Goal: Task Accomplishment & Management: Manage account settings

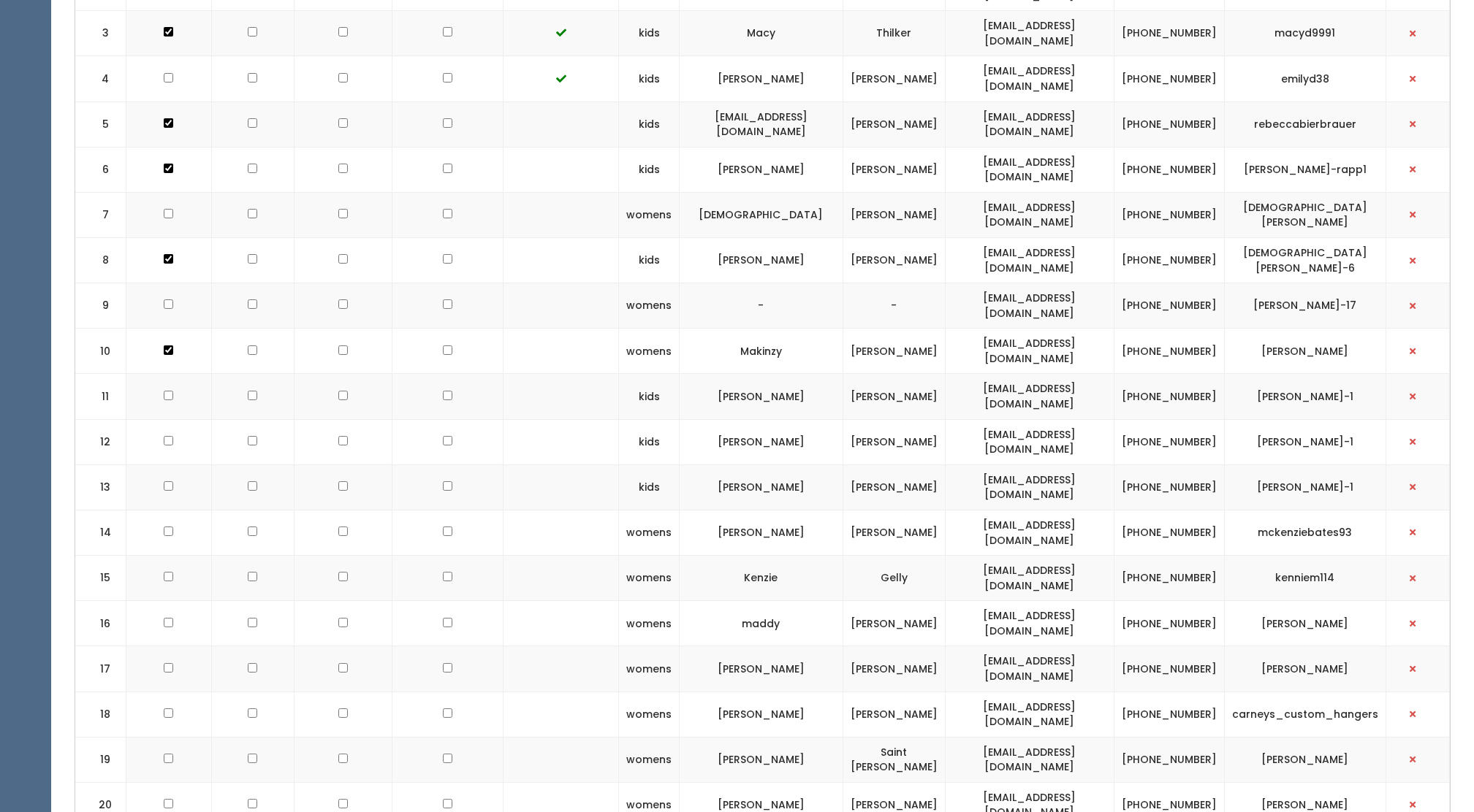
scroll to position [688, 0]
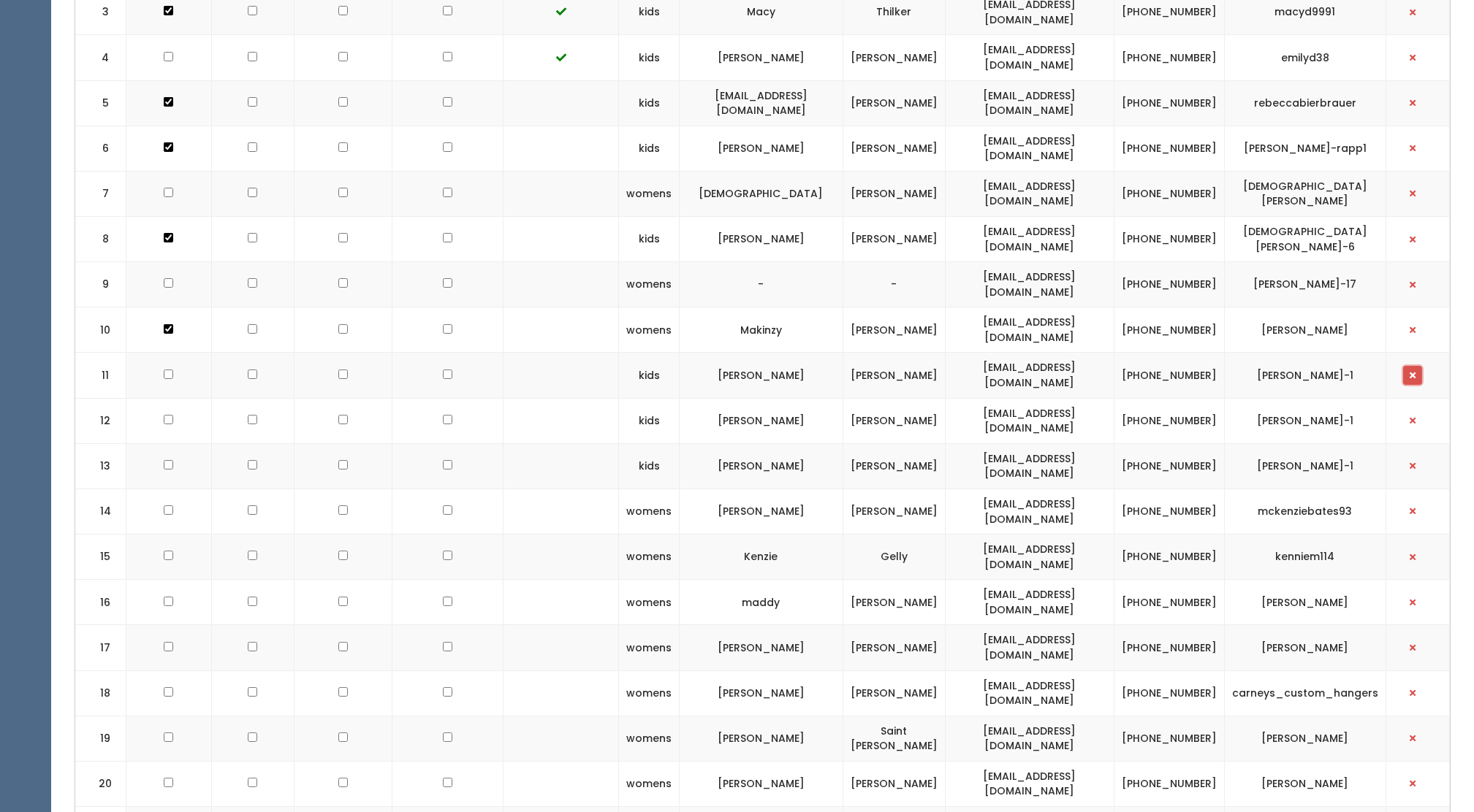
click at [1420, 366] on button "button" at bounding box center [1413, 376] width 19 height 19
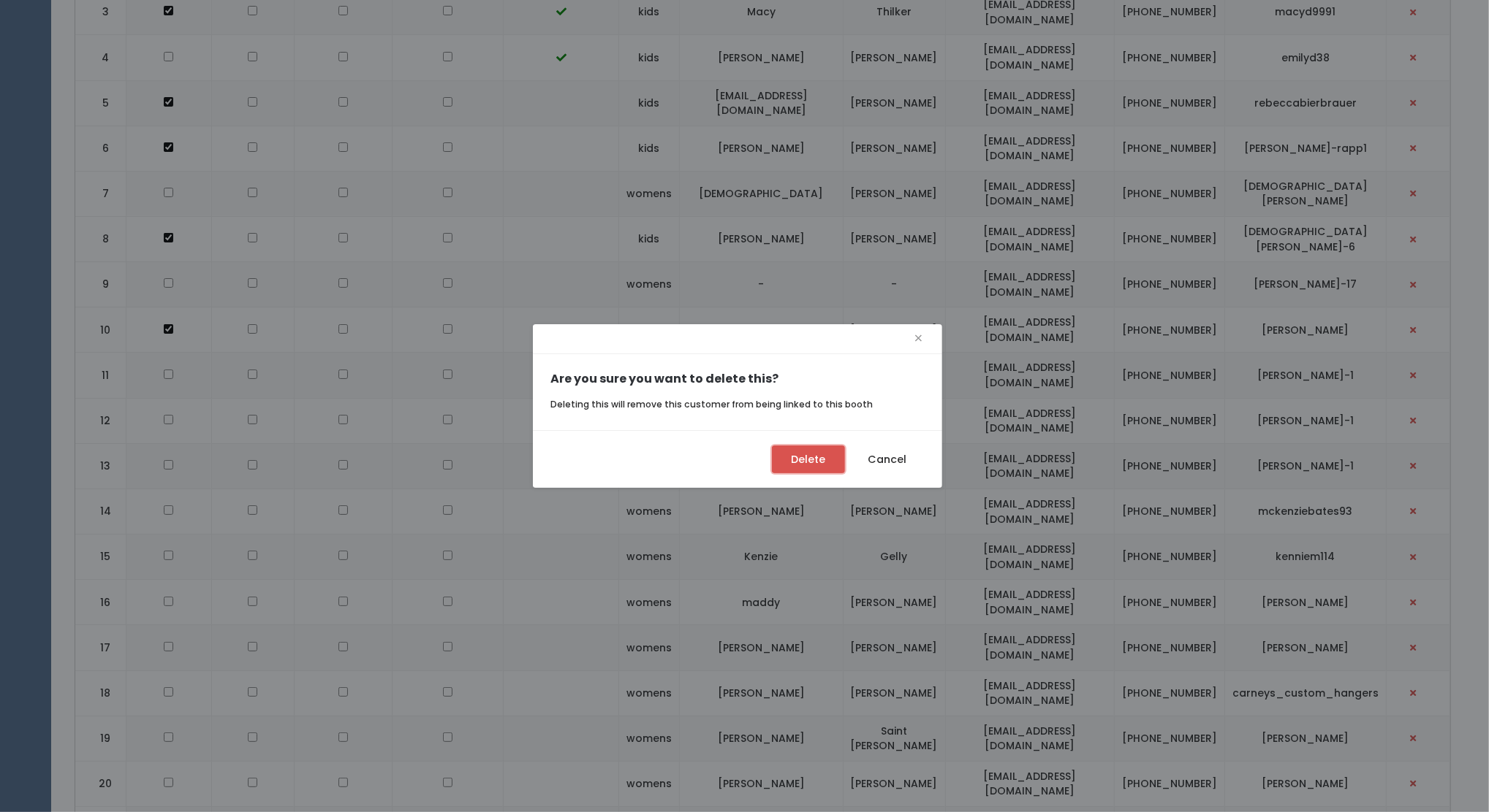
click at [825, 465] on button "Delete" at bounding box center [808, 459] width 73 height 28
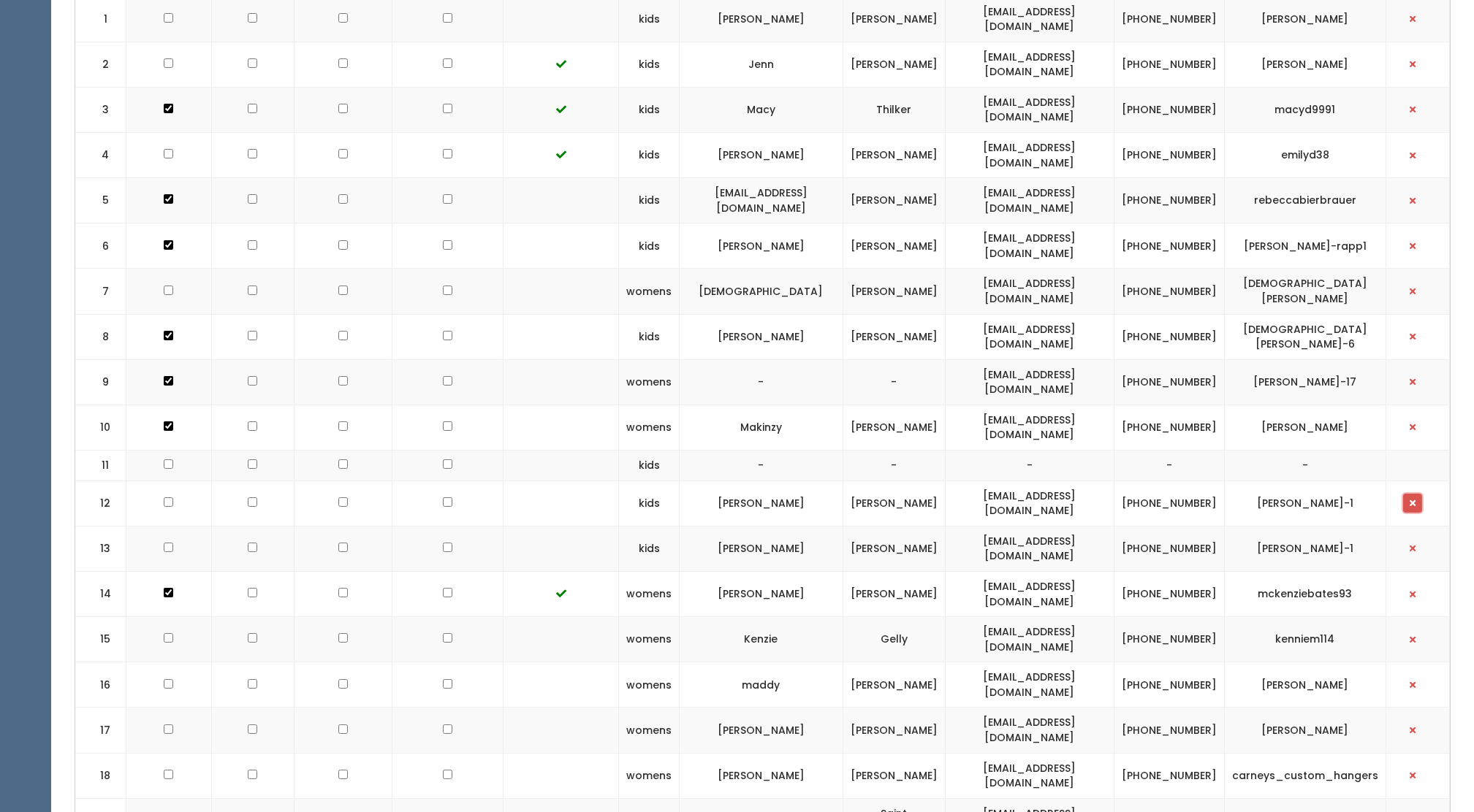
click at [1417, 493] on button "button" at bounding box center [1413, 503] width 19 height 19
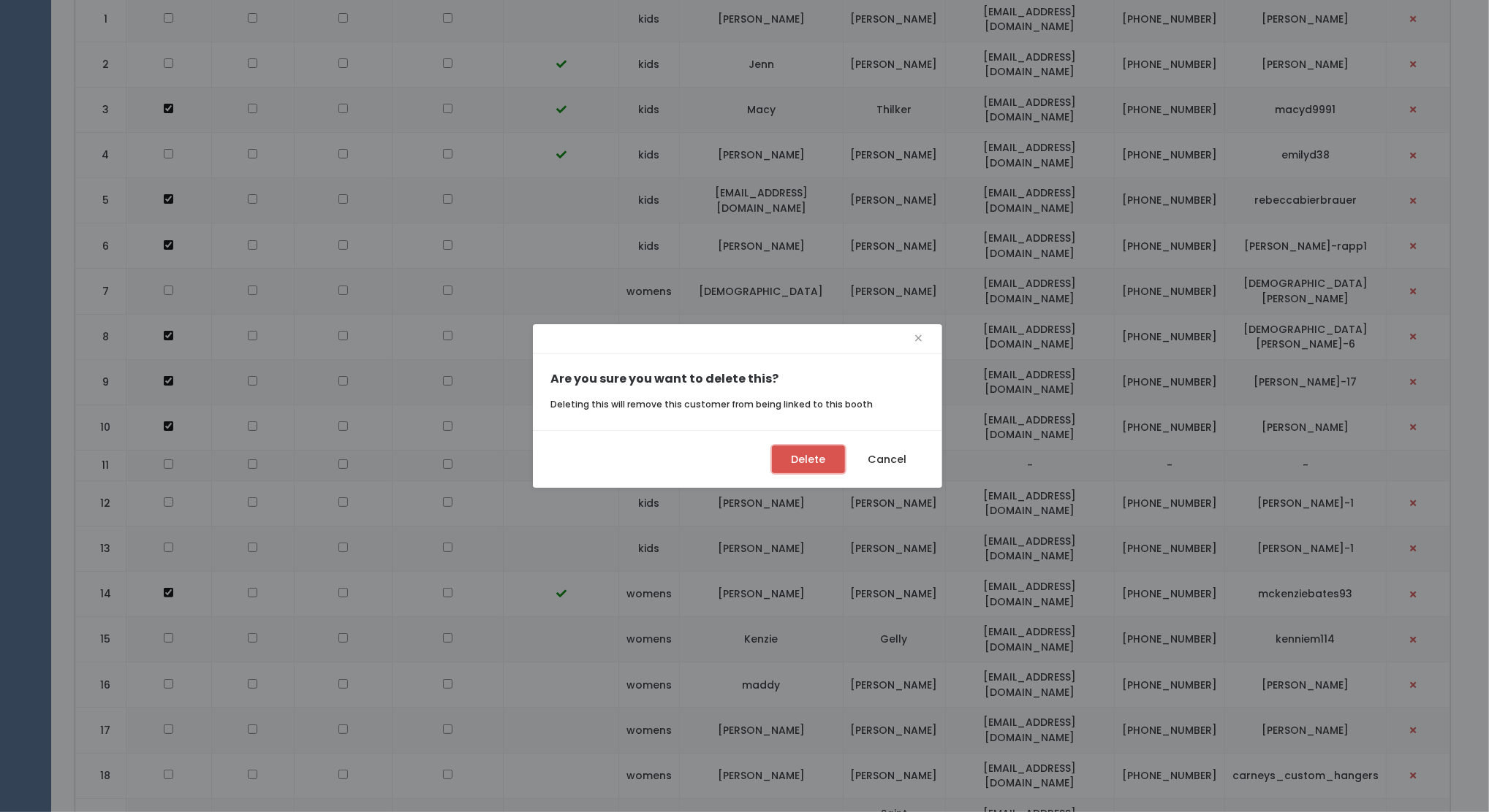
click at [816, 456] on button "Delete" at bounding box center [808, 459] width 73 height 28
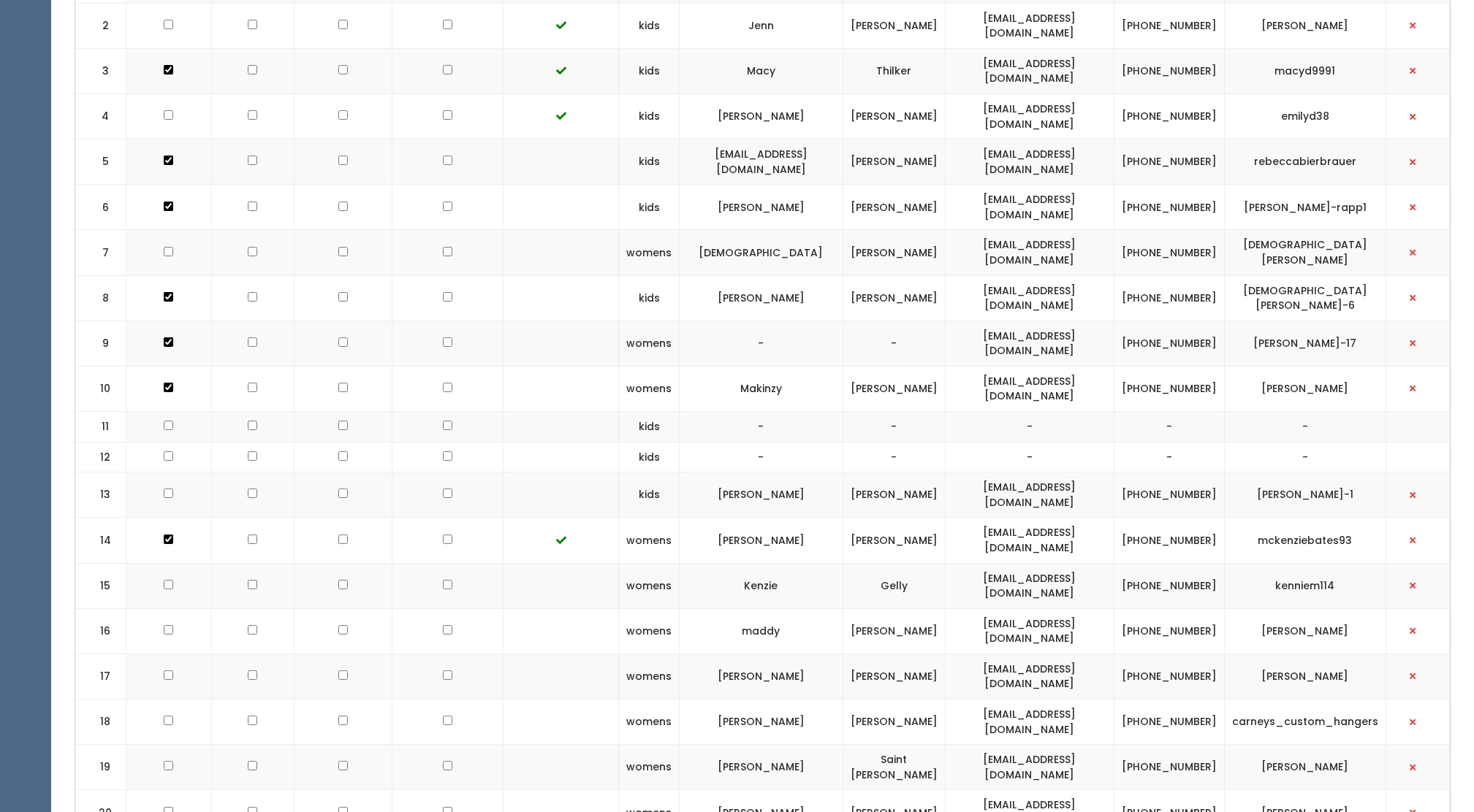
scroll to position [688, 0]
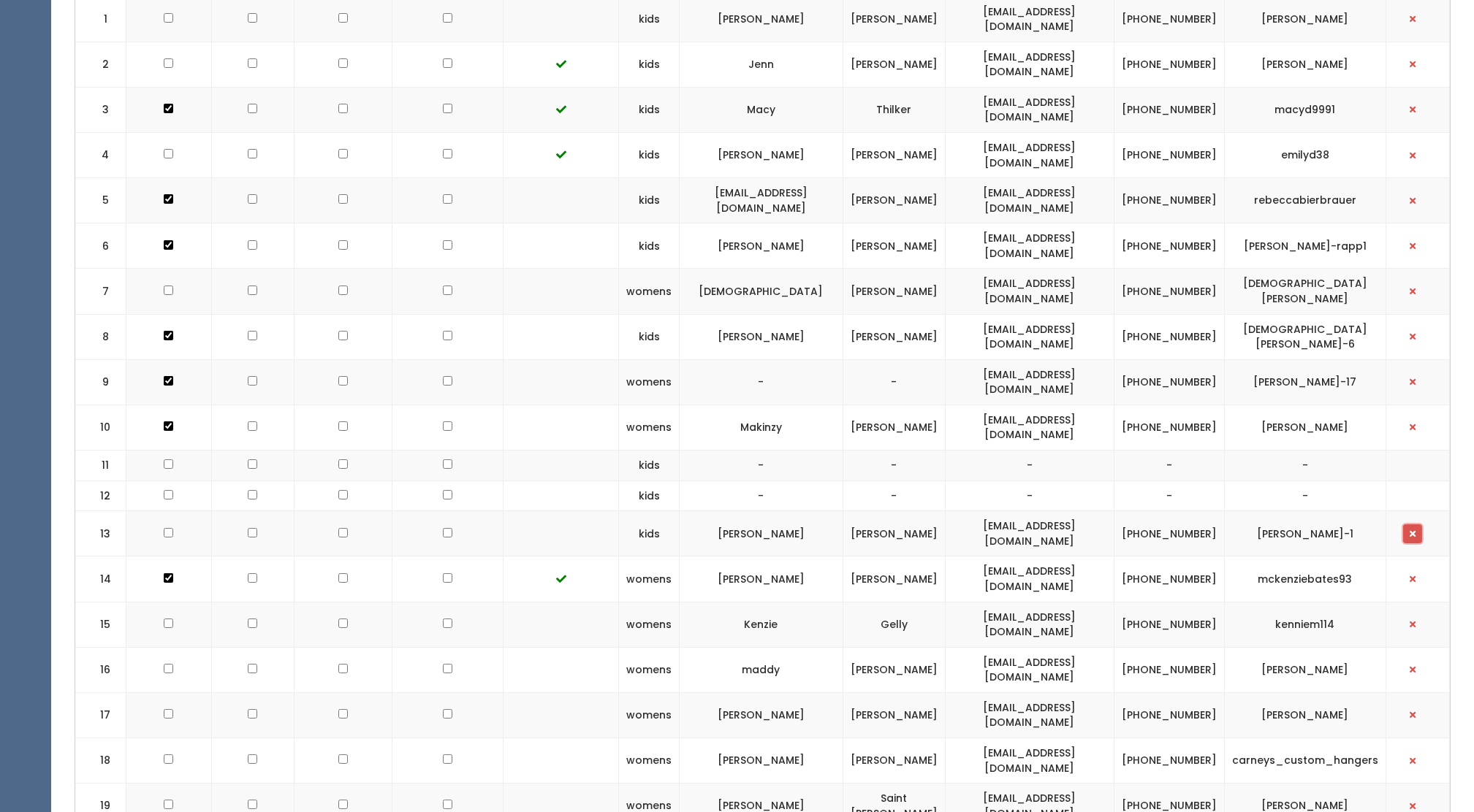
click at [1416, 530] on span "button" at bounding box center [1412, 534] width 6 height 9
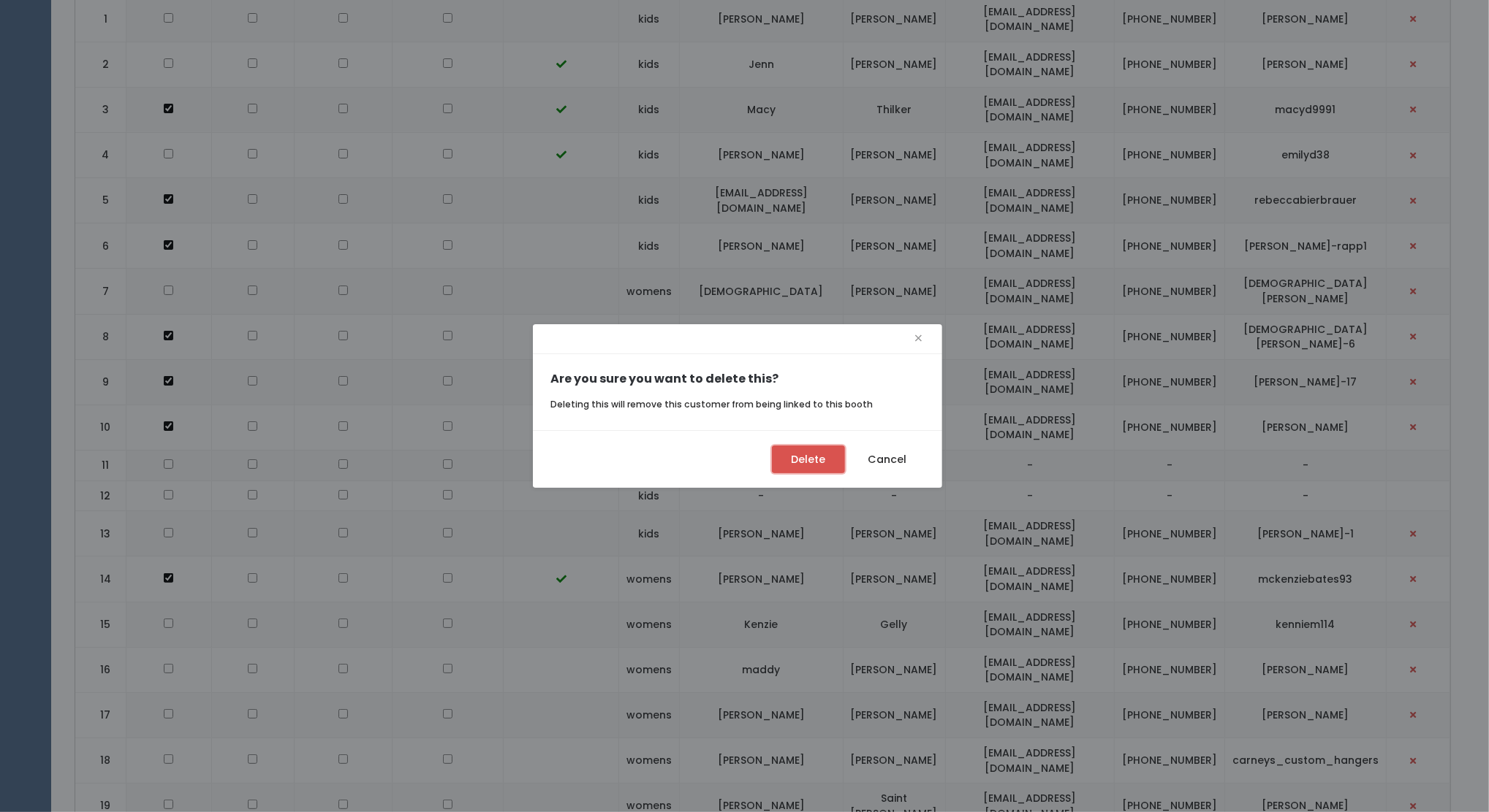
click at [819, 459] on button "Delete" at bounding box center [808, 459] width 73 height 28
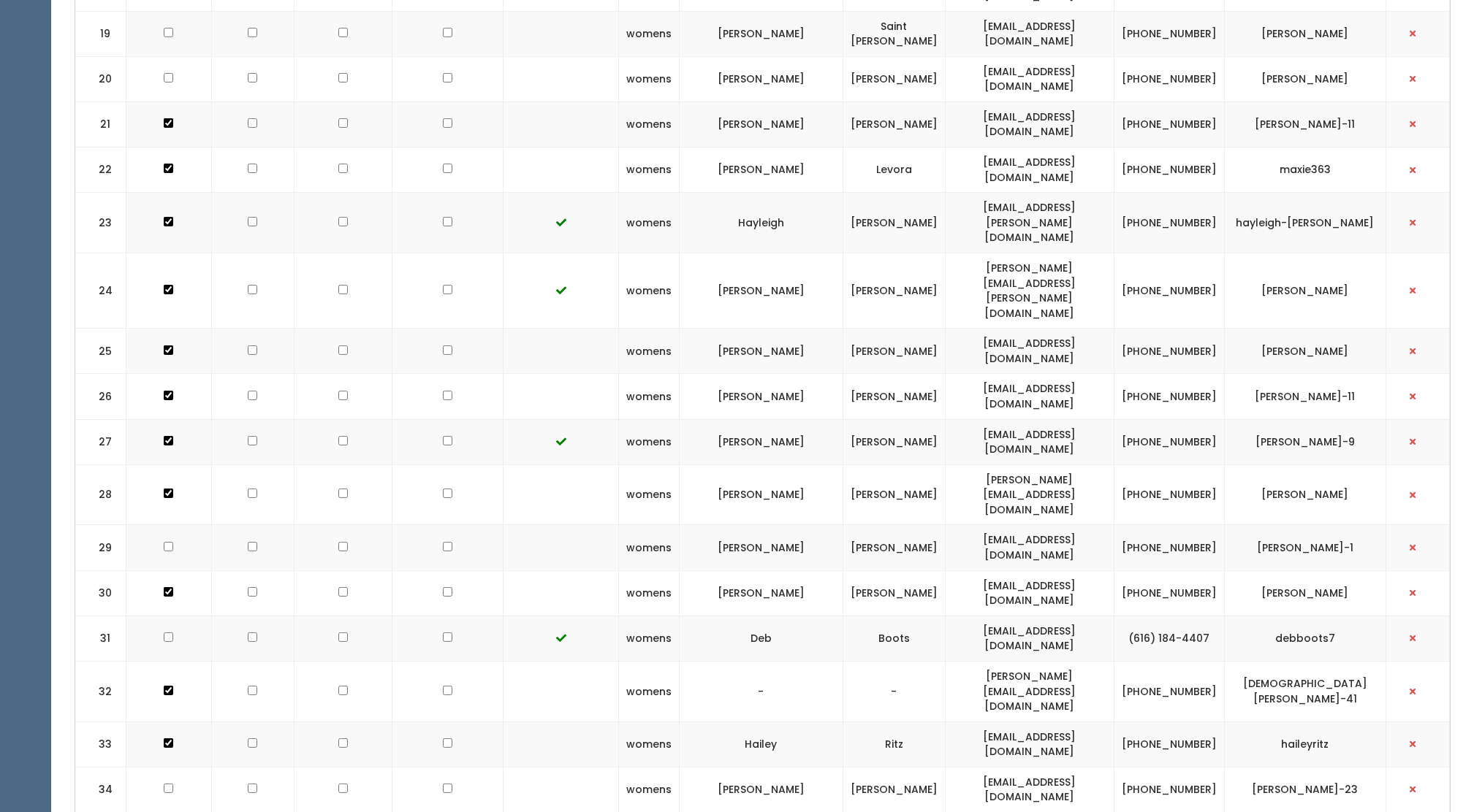
scroll to position [1451, 0]
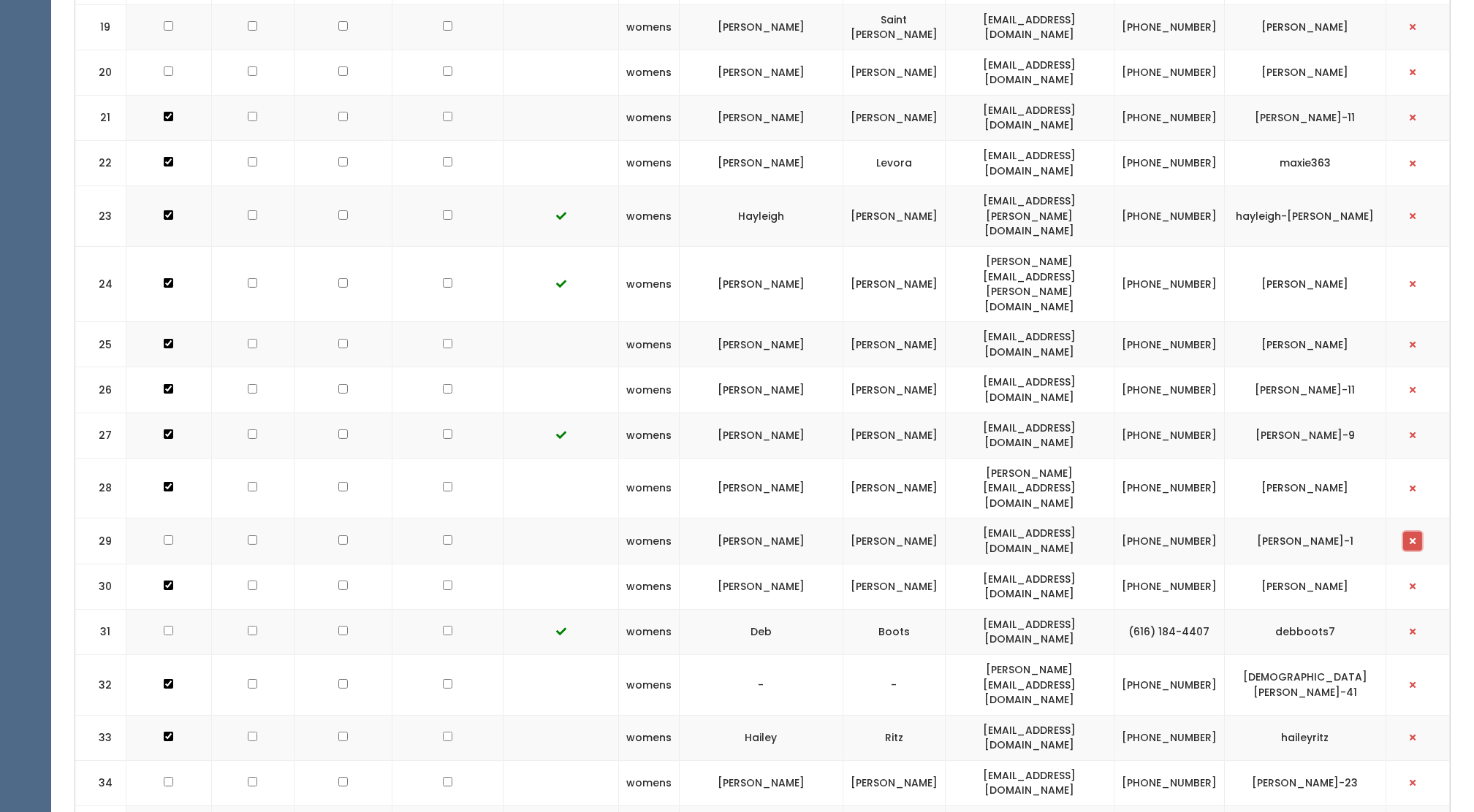
click at [1411, 532] on button "button" at bounding box center [1413, 542] width 19 height 19
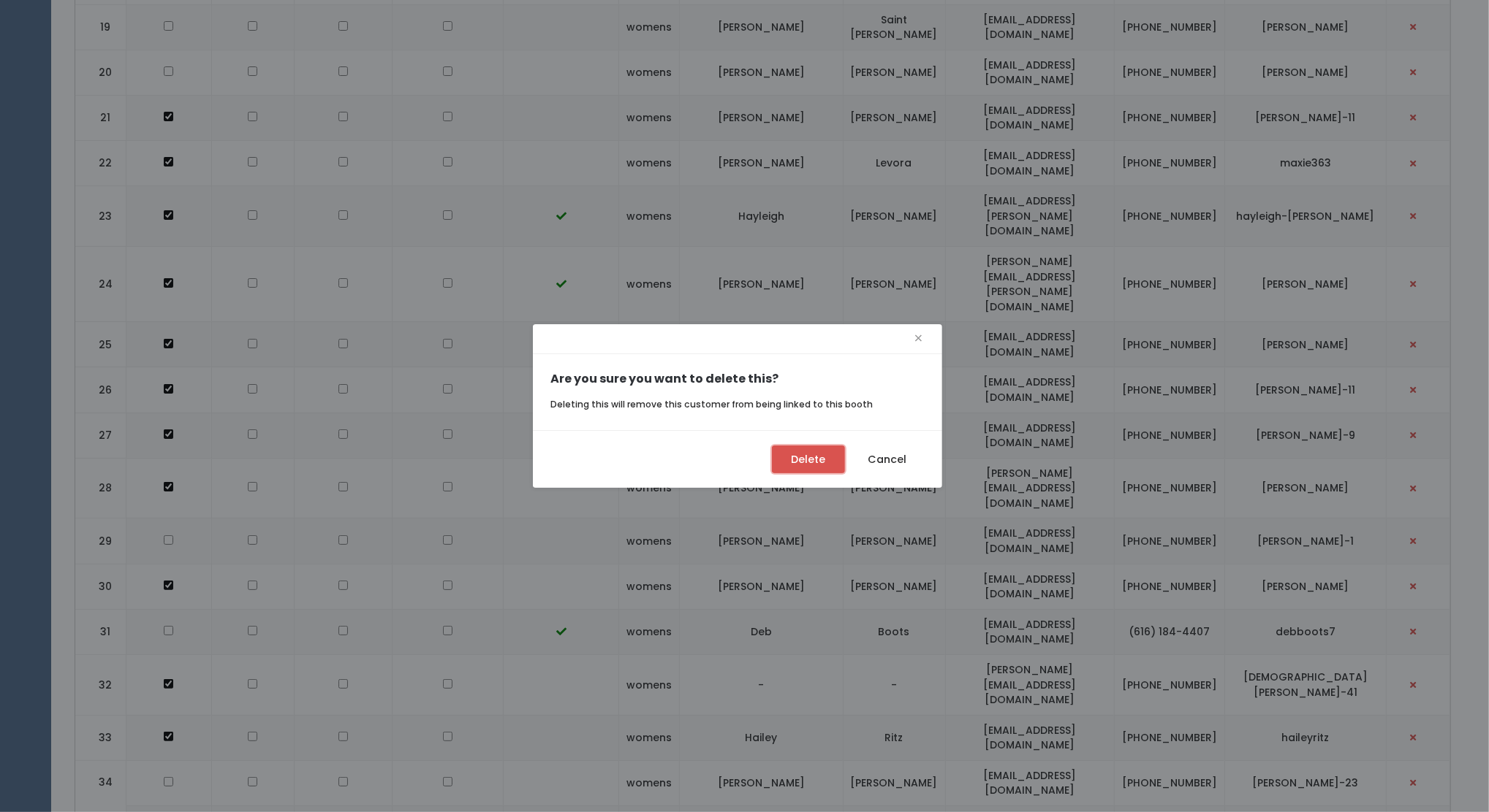
click at [820, 462] on button "Delete" at bounding box center [808, 459] width 73 height 28
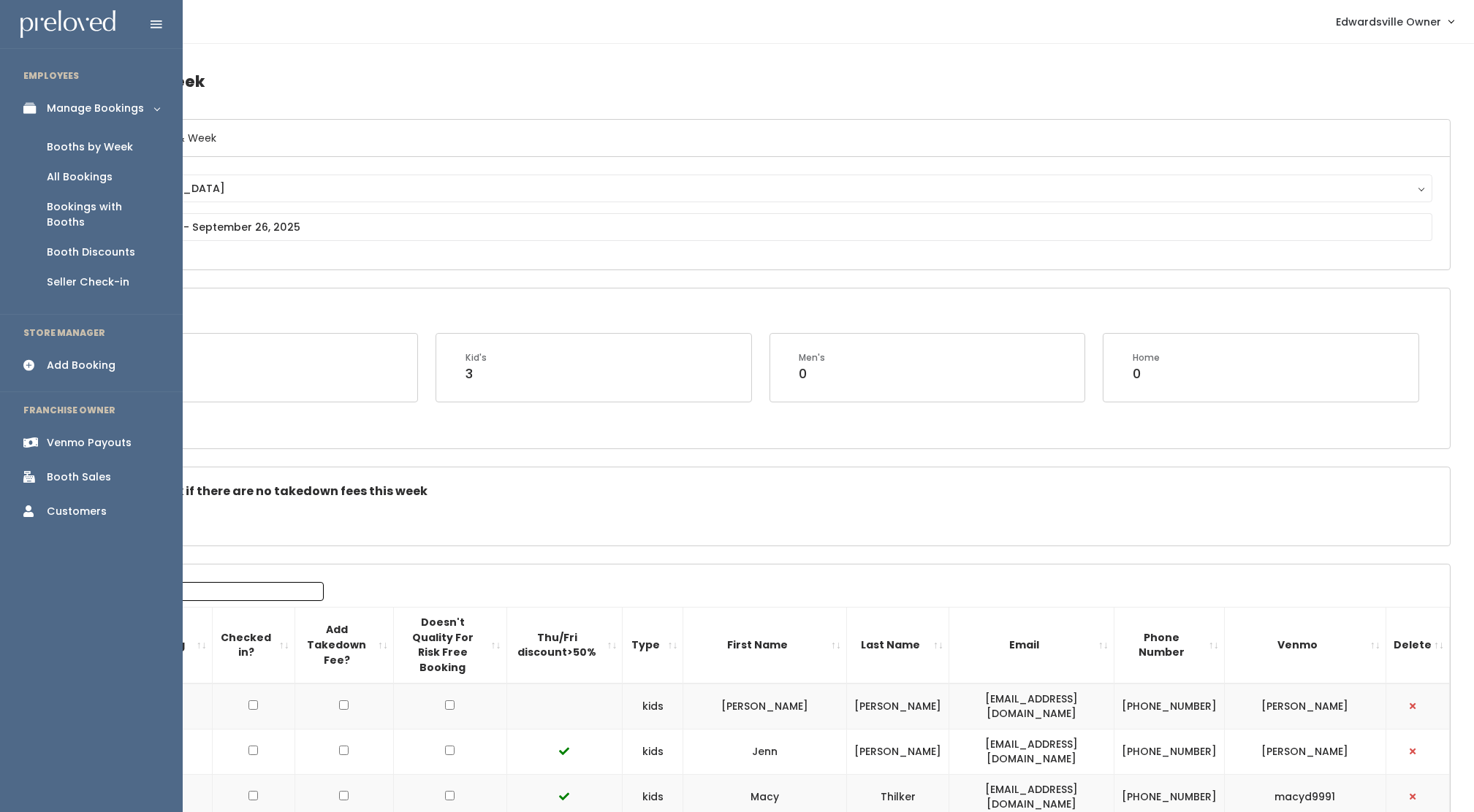
click at [68, 358] on div "Add Booking" at bounding box center [81, 365] width 69 height 15
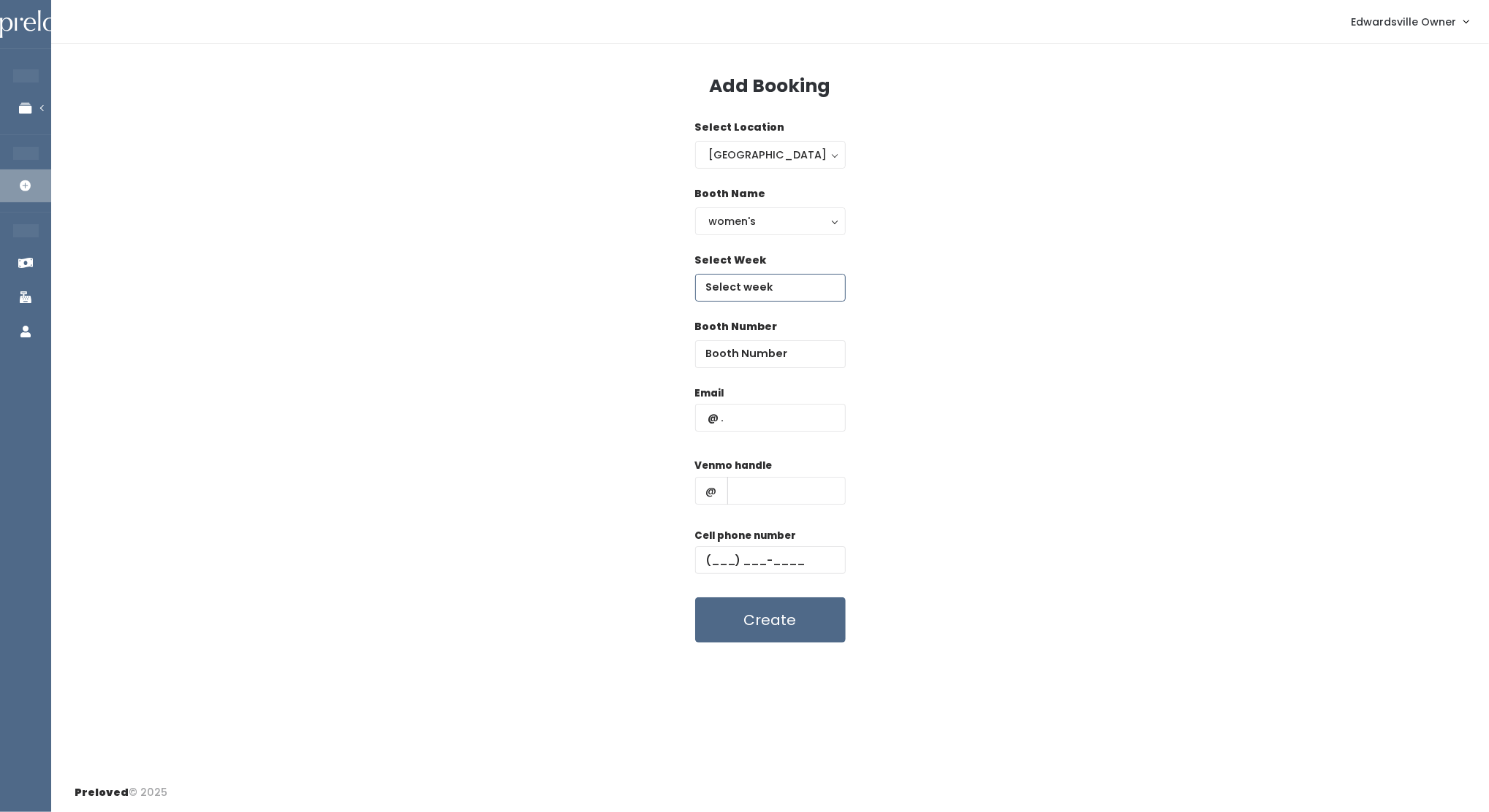
click at [764, 274] on input "text" at bounding box center [771, 287] width 151 height 28
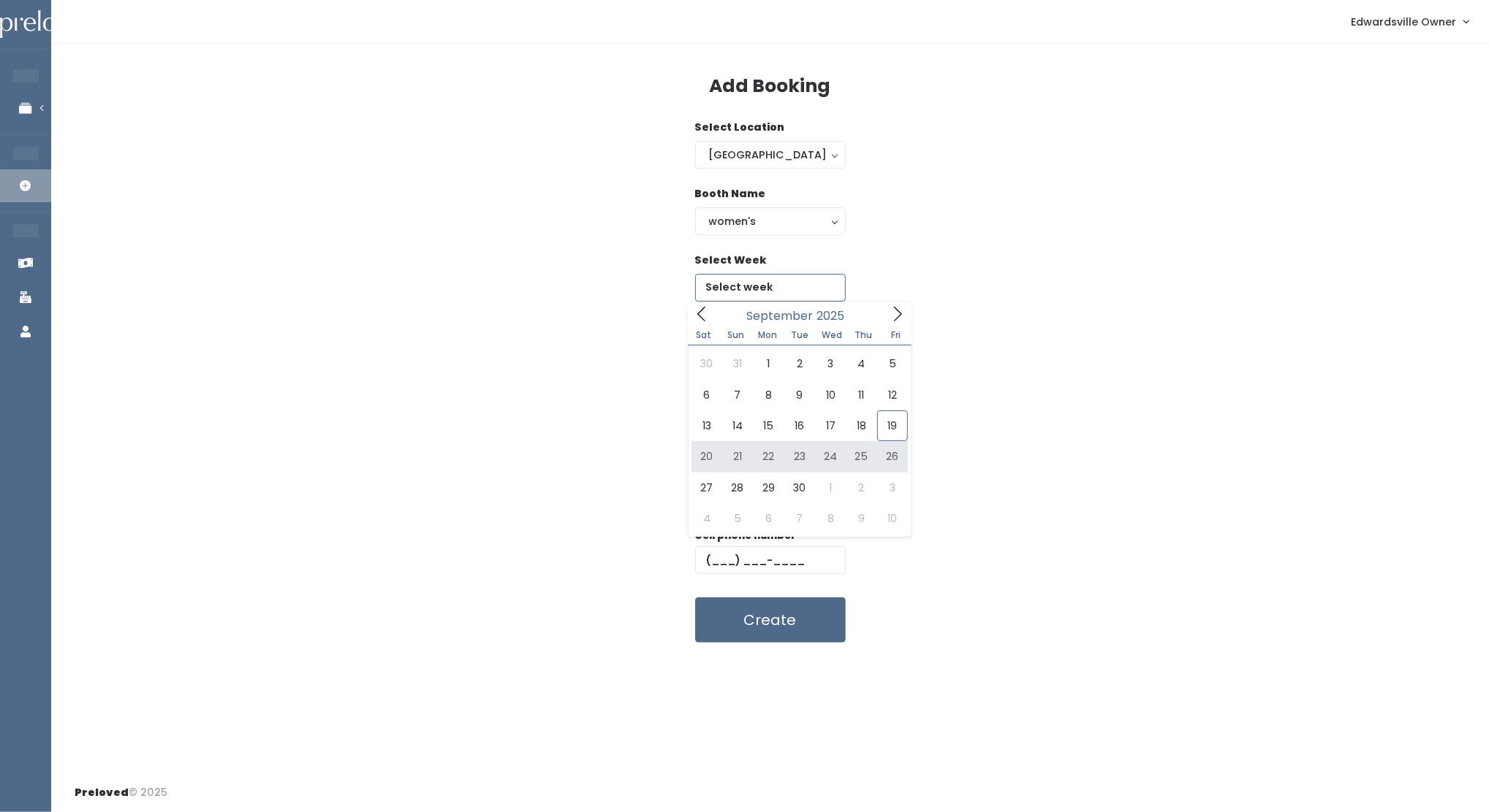
type input "[DATE] to [DATE]"
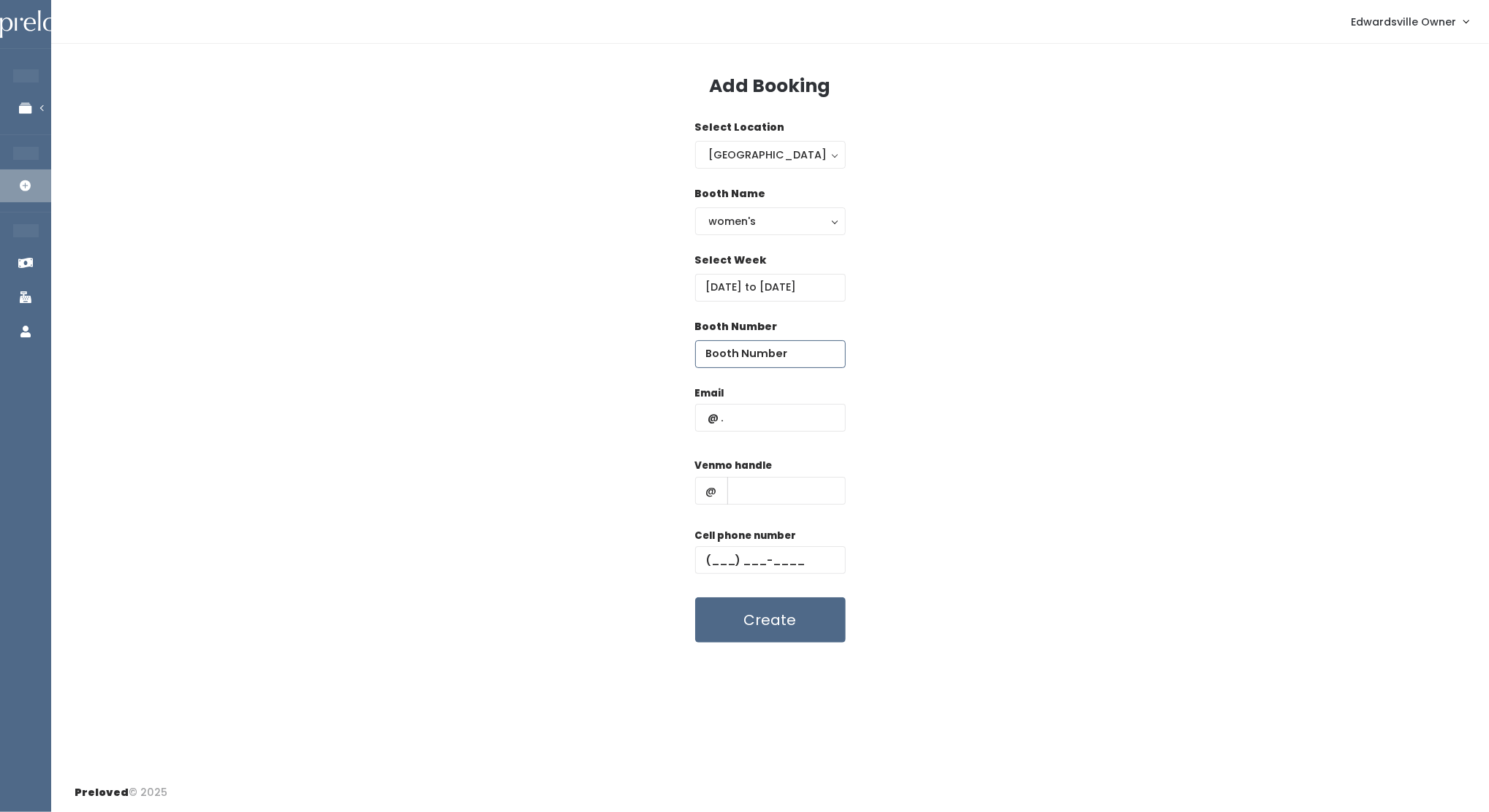
click at [746, 355] on input "number" at bounding box center [771, 354] width 151 height 28
type input "-1"
click at [791, 354] on input "number" at bounding box center [771, 354] width 151 height 28
type input "12"
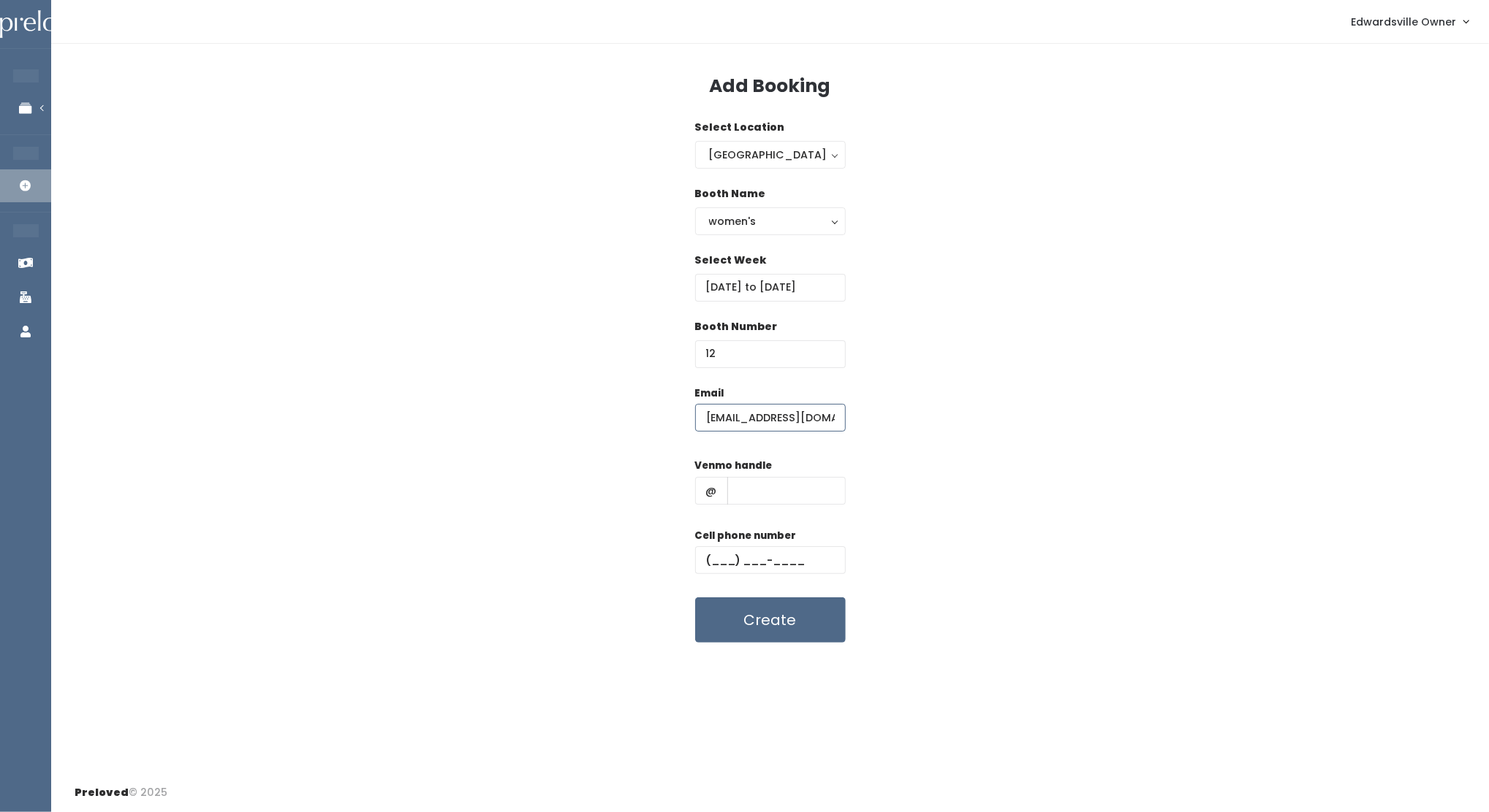
type input "[EMAIL_ADDRESS][DOMAIN_NAME]"
type input "[PERSON_NAME]"
click at [714, 557] on input "text" at bounding box center [771, 560] width 151 height 28
type input "[PHONE_NUMBER]"
click at [750, 635] on button "Create" at bounding box center [771, 620] width 151 height 45
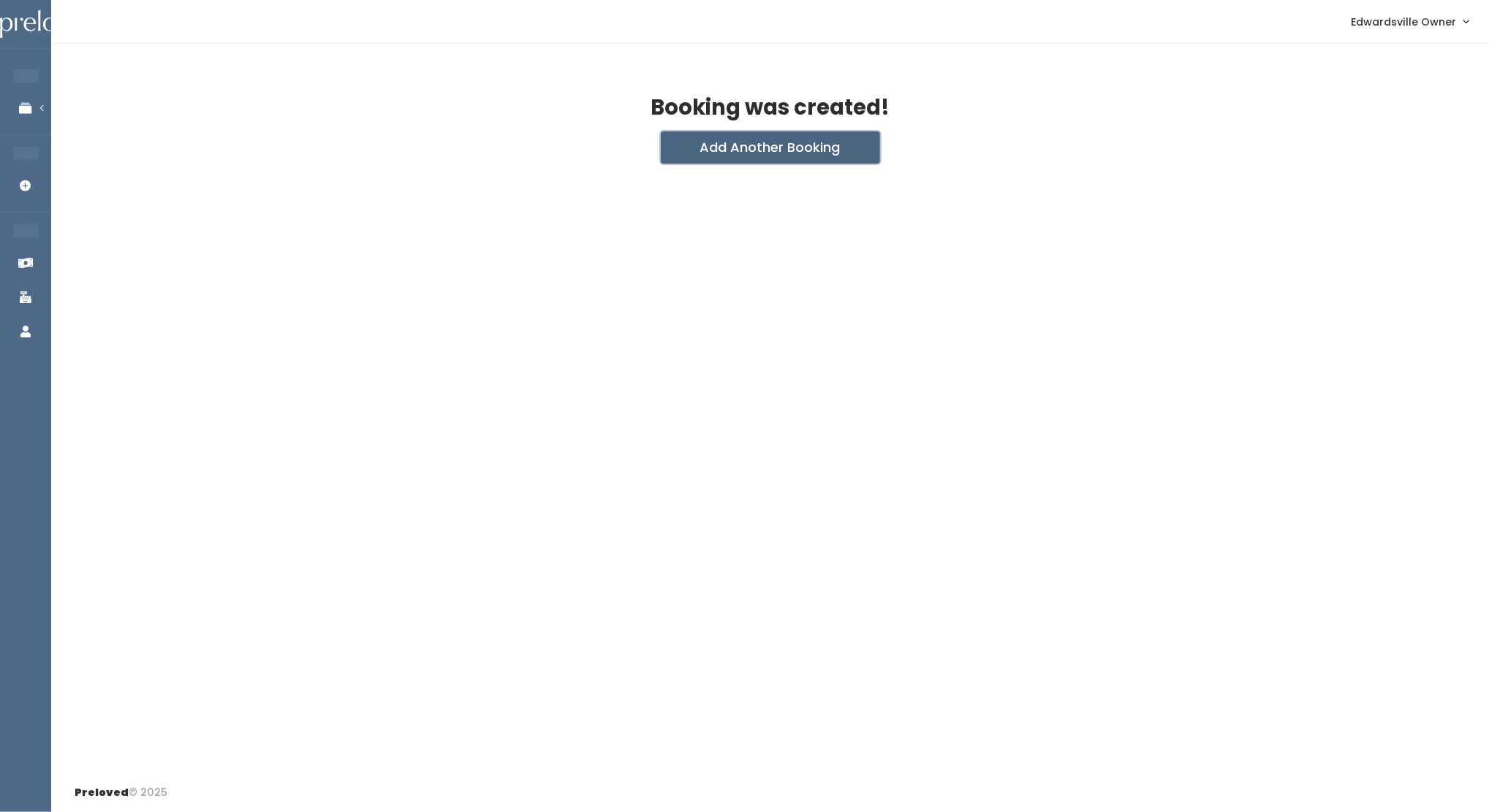
click at [743, 146] on button "Add Another Booking" at bounding box center [770, 148] width 219 height 32
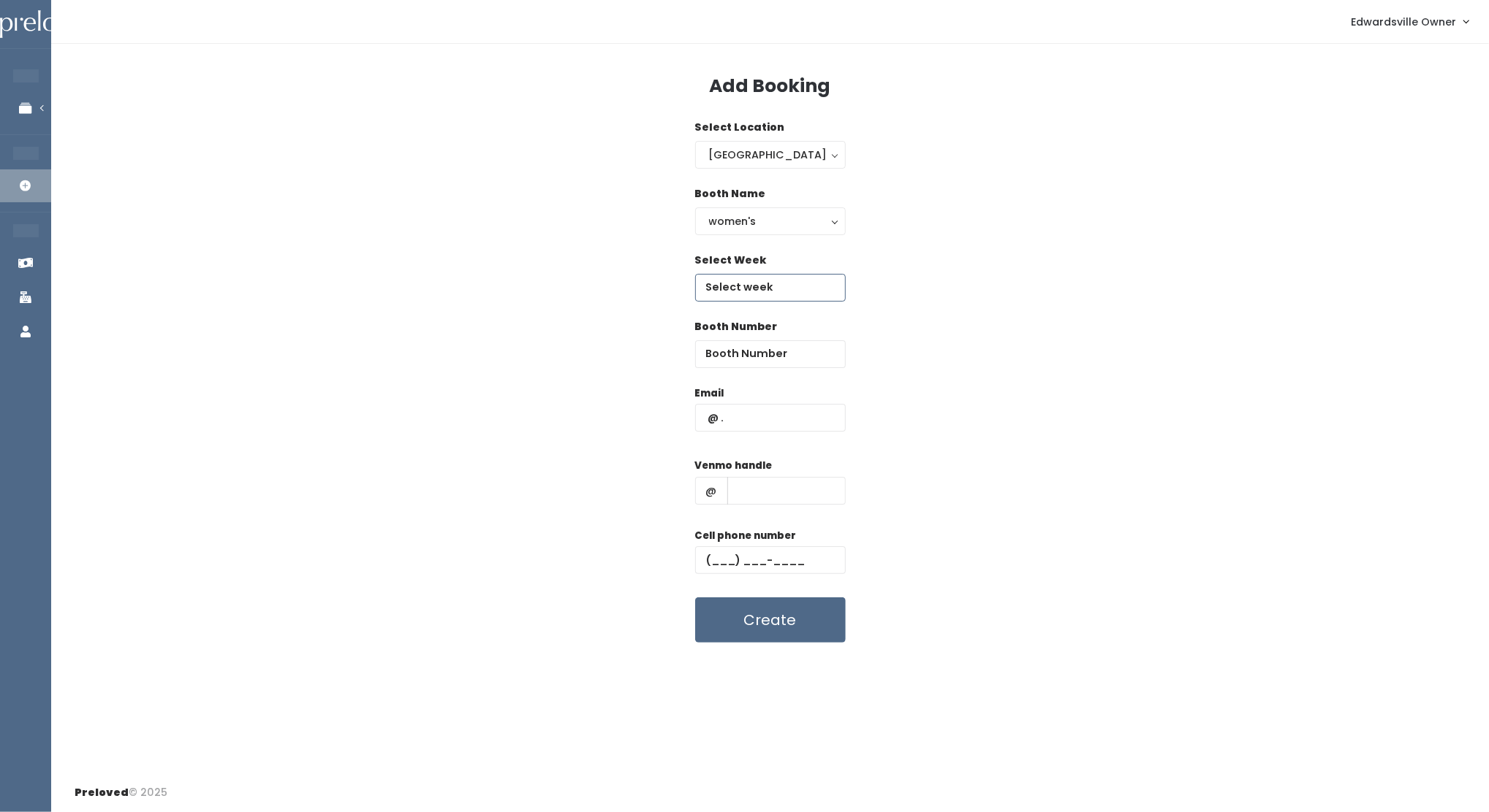
click at [764, 290] on input "text" at bounding box center [771, 287] width 151 height 28
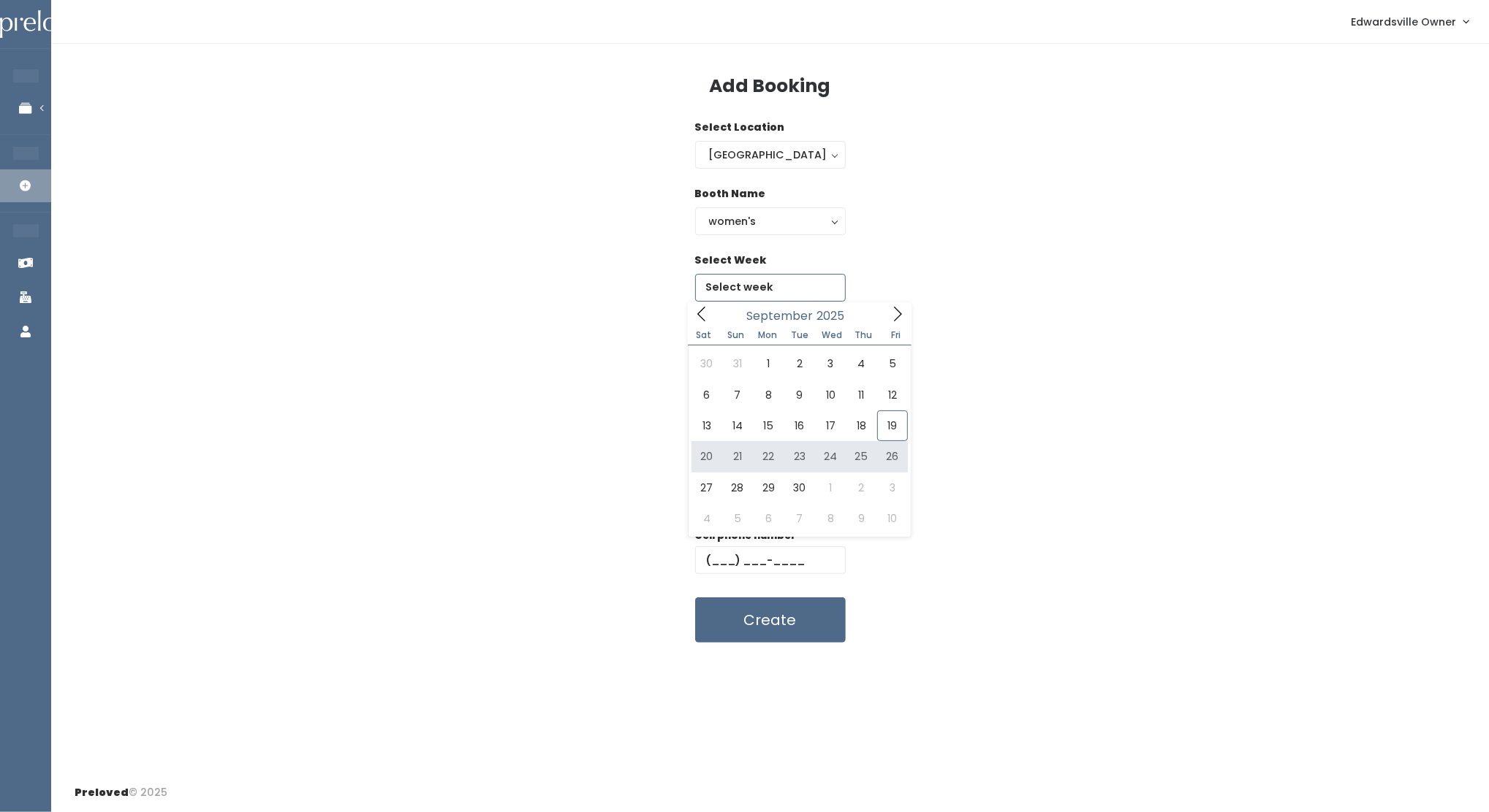
type input "September 20 to September 26"
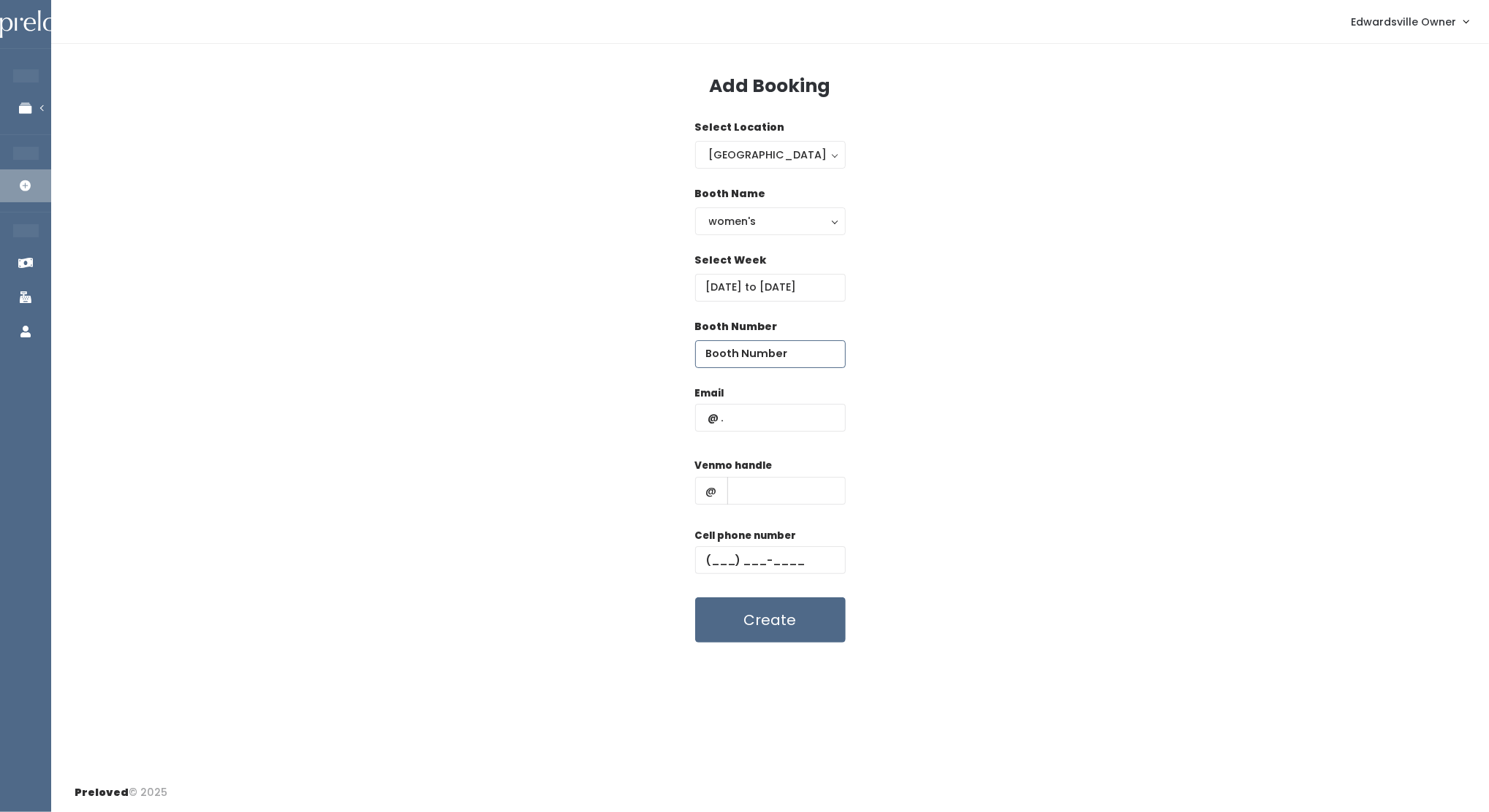
click at [733, 361] on input "number" at bounding box center [771, 354] width 151 height 28
type input "11"
click at [747, 415] on input "text" at bounding box center [771, 418] width 151 height 28
type input "Skjacoby@aol.com"
type input "Sarah-Jacoby"
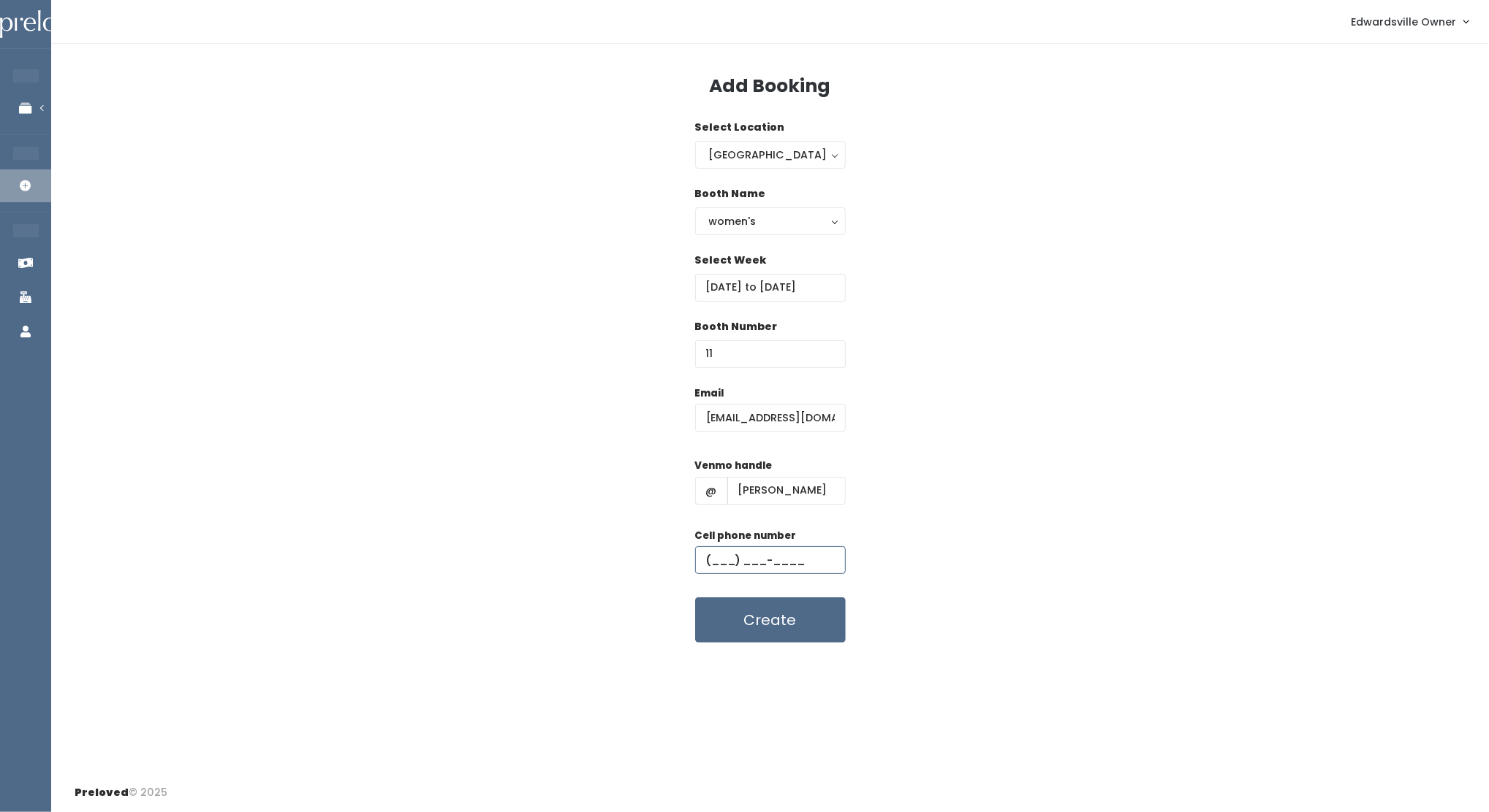
type input "(618) 401-2788"
click at [771, 615] on button "Create" at bounding box center [771, 620] width 151 height 45
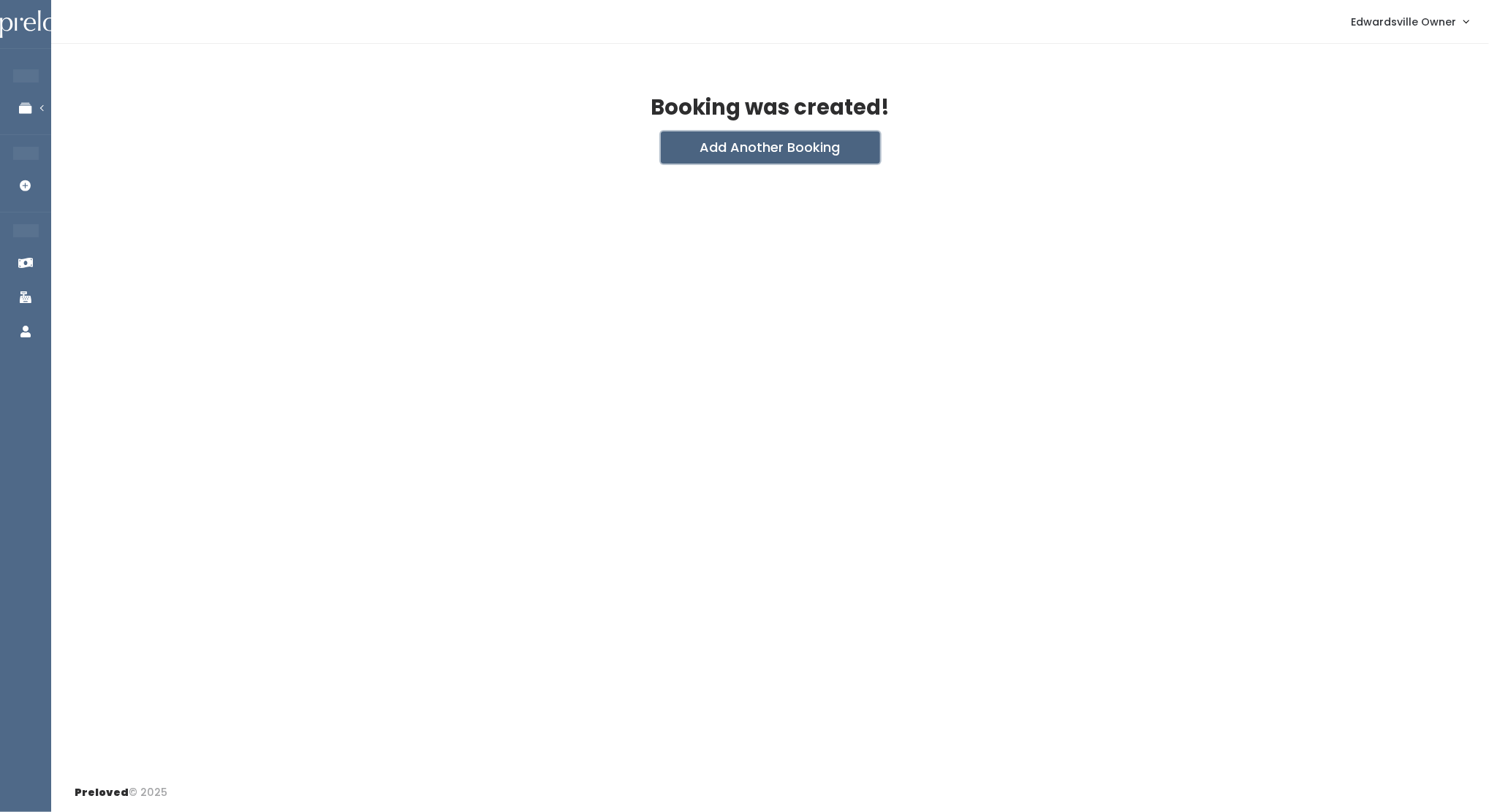
click at [750, 160] on button "Add Another Booking" at bounding box center [770, 148] width 219 height 32
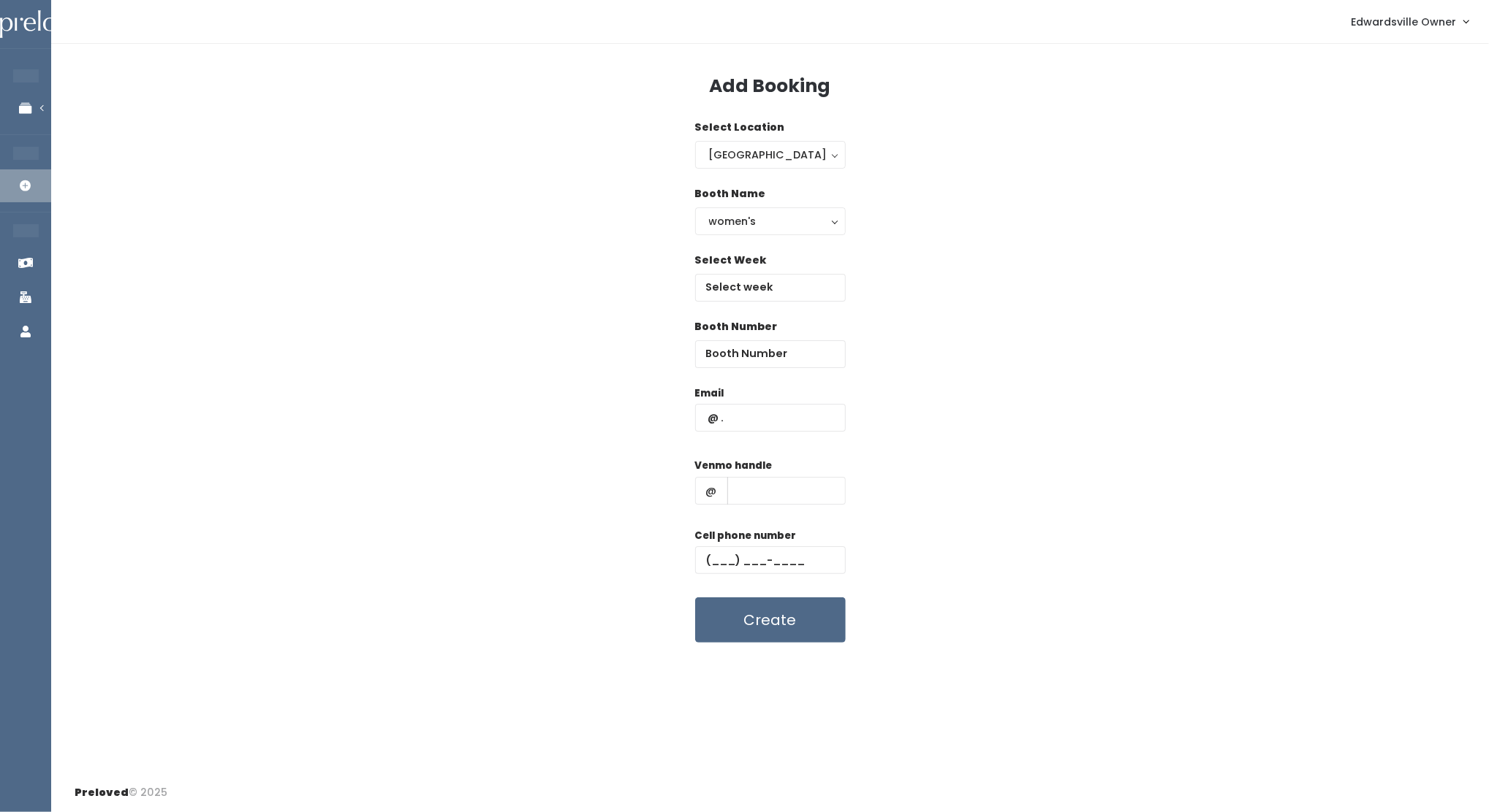
click at [745, 270] on div "Select Week" at bounding box center [771, 277] width 151 height 49
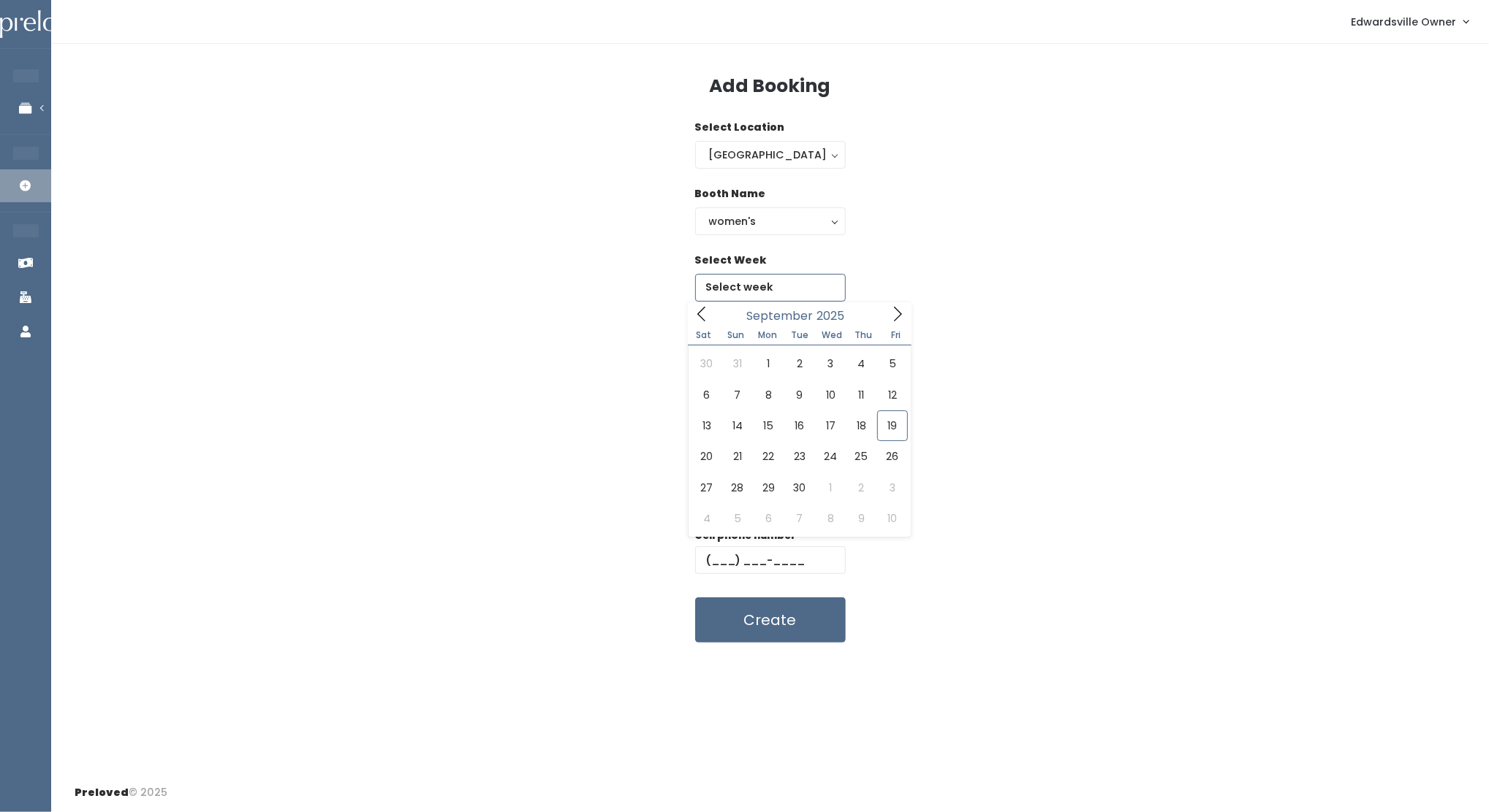
click at [749, 288] on input "text" at bounding box center [771, 287] width 151 height 28
type input "[DATE] to [DATE]"
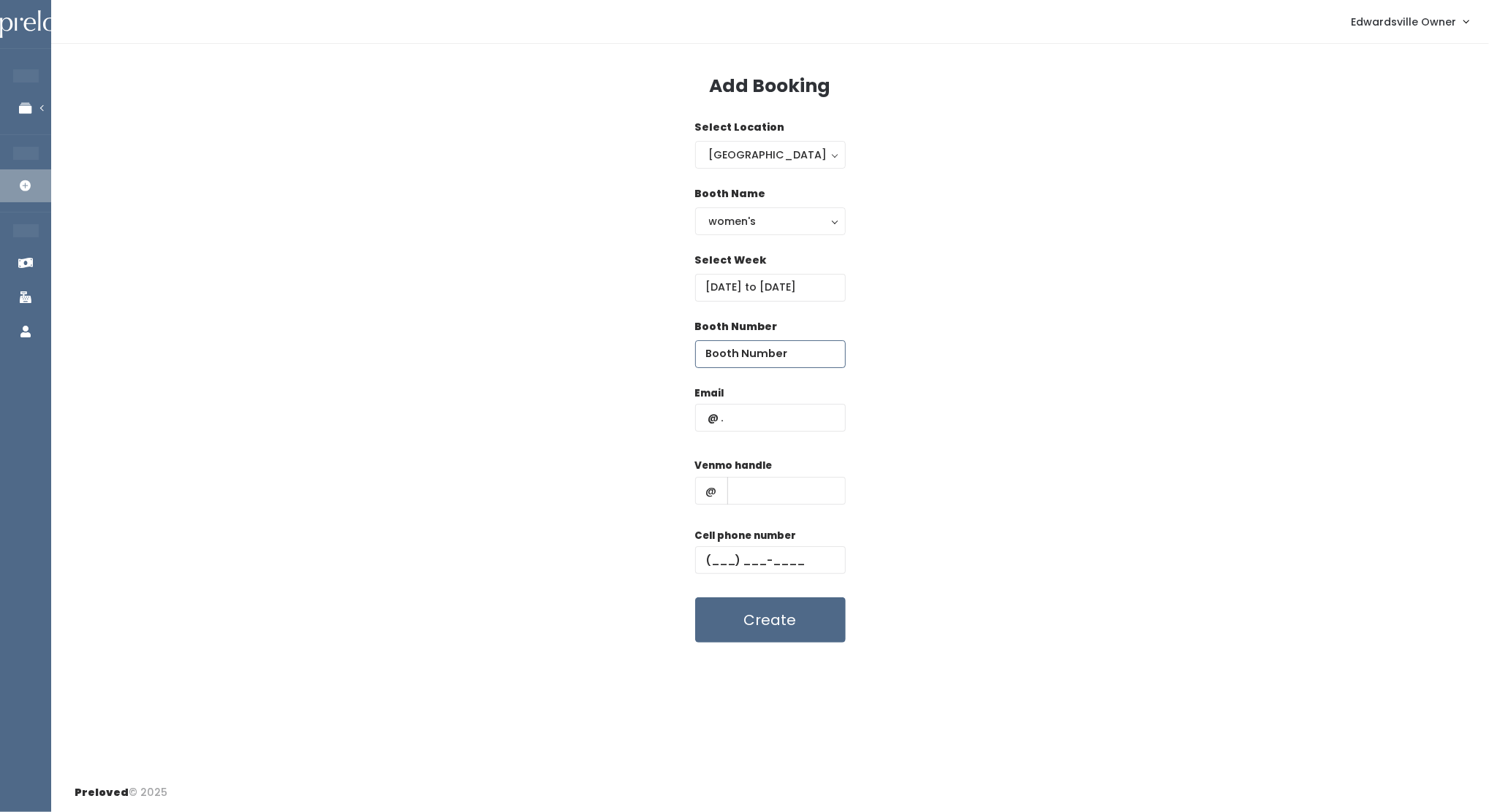
click at [730, 357] on input "number" at bounding box center [771, 354] width 151 height 28
type input "13"
click at [734, 420] on input "text" at bounding box center [771, 418] width 151 height 28
type input "gretchenh30@gmail.com"
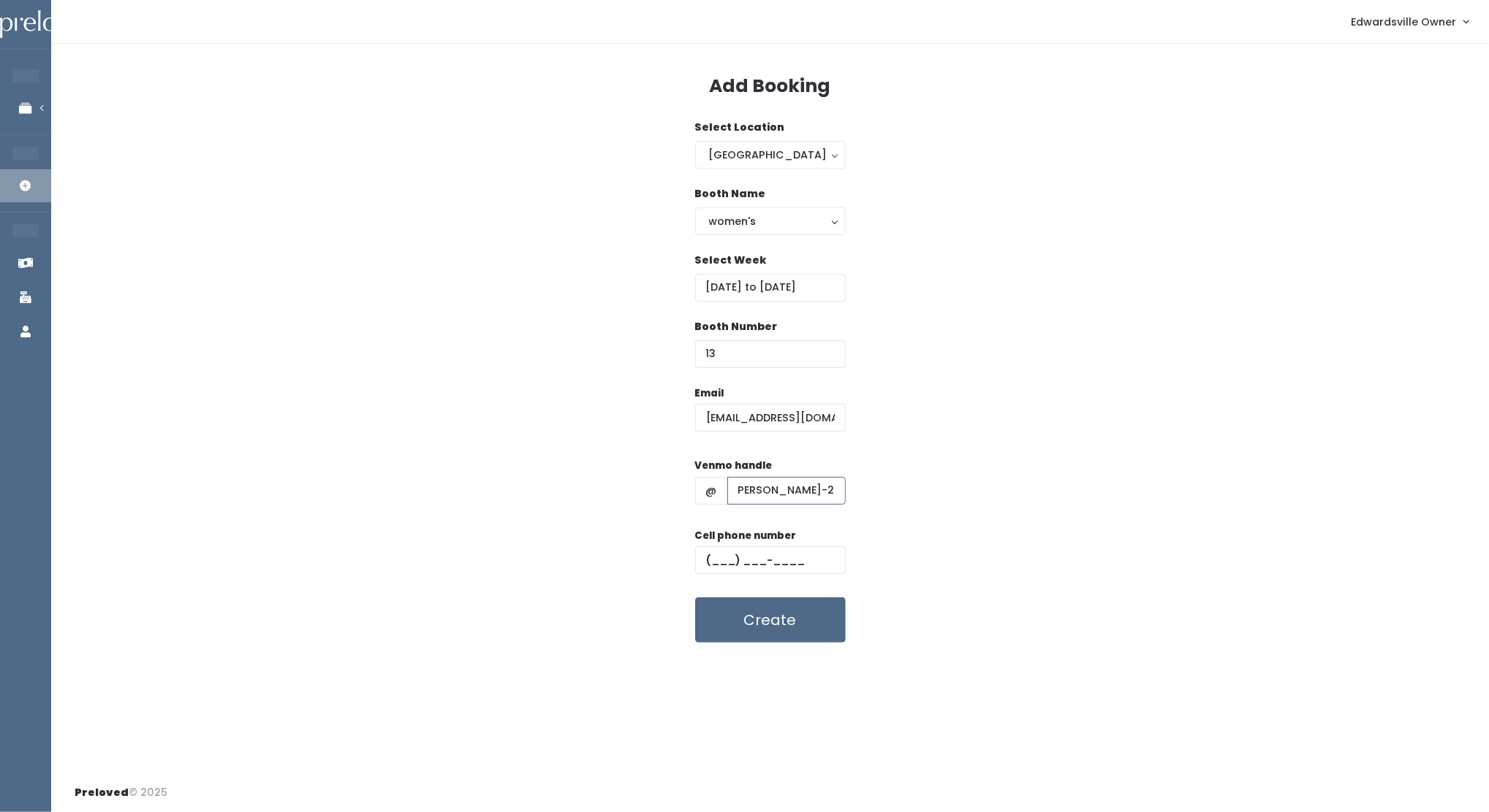
scroll to position [0, 22]
type input "Gretchen-Hendricks-2"
type input "(618) 401-2788"
click at [804, 624] on button "Create" at bounding box center [771, 620] width 151 height 45
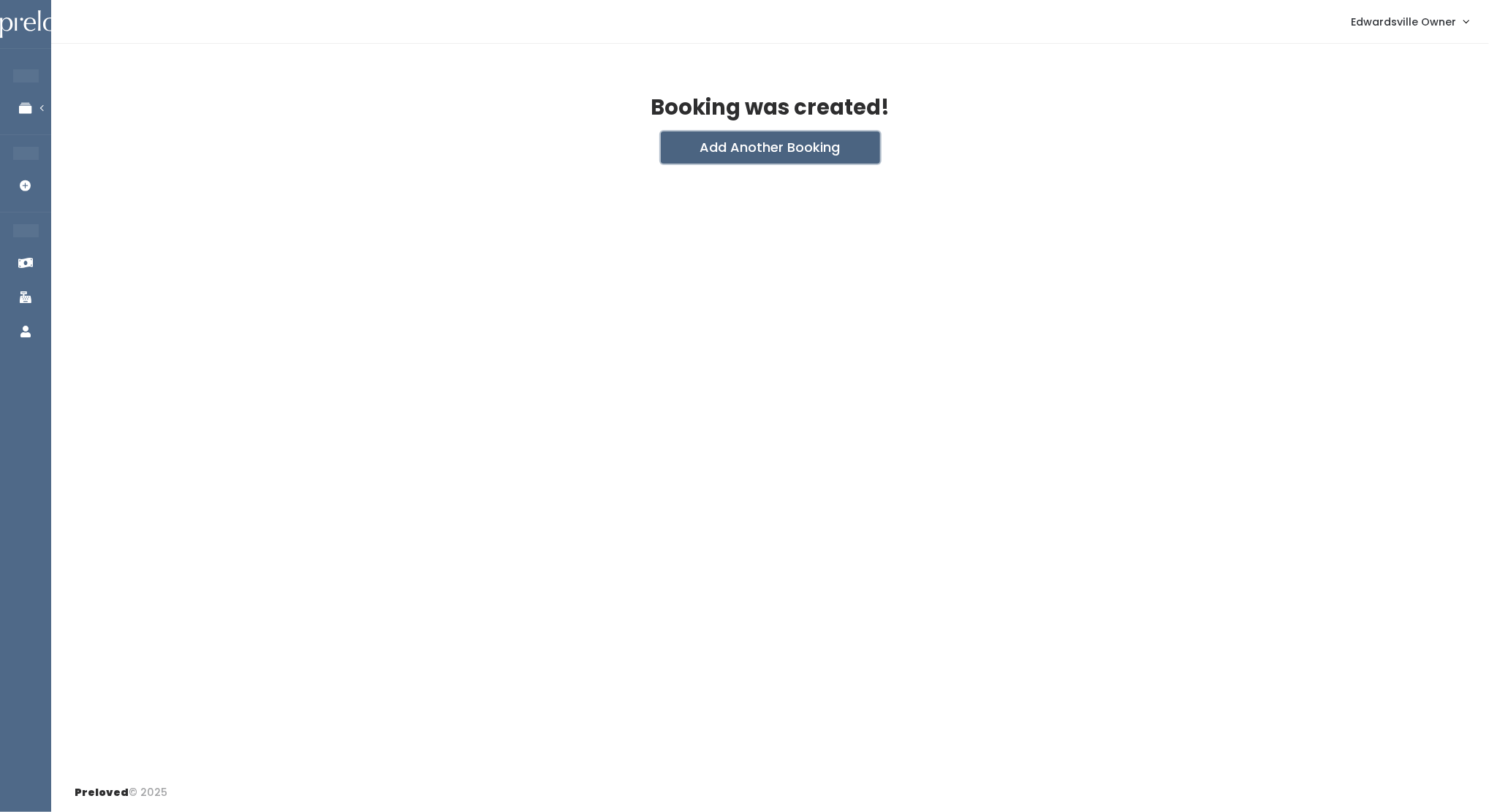
click at [739, 141] on button "Add Another Booking" at bounding box center [770, 148] width 219 height 32
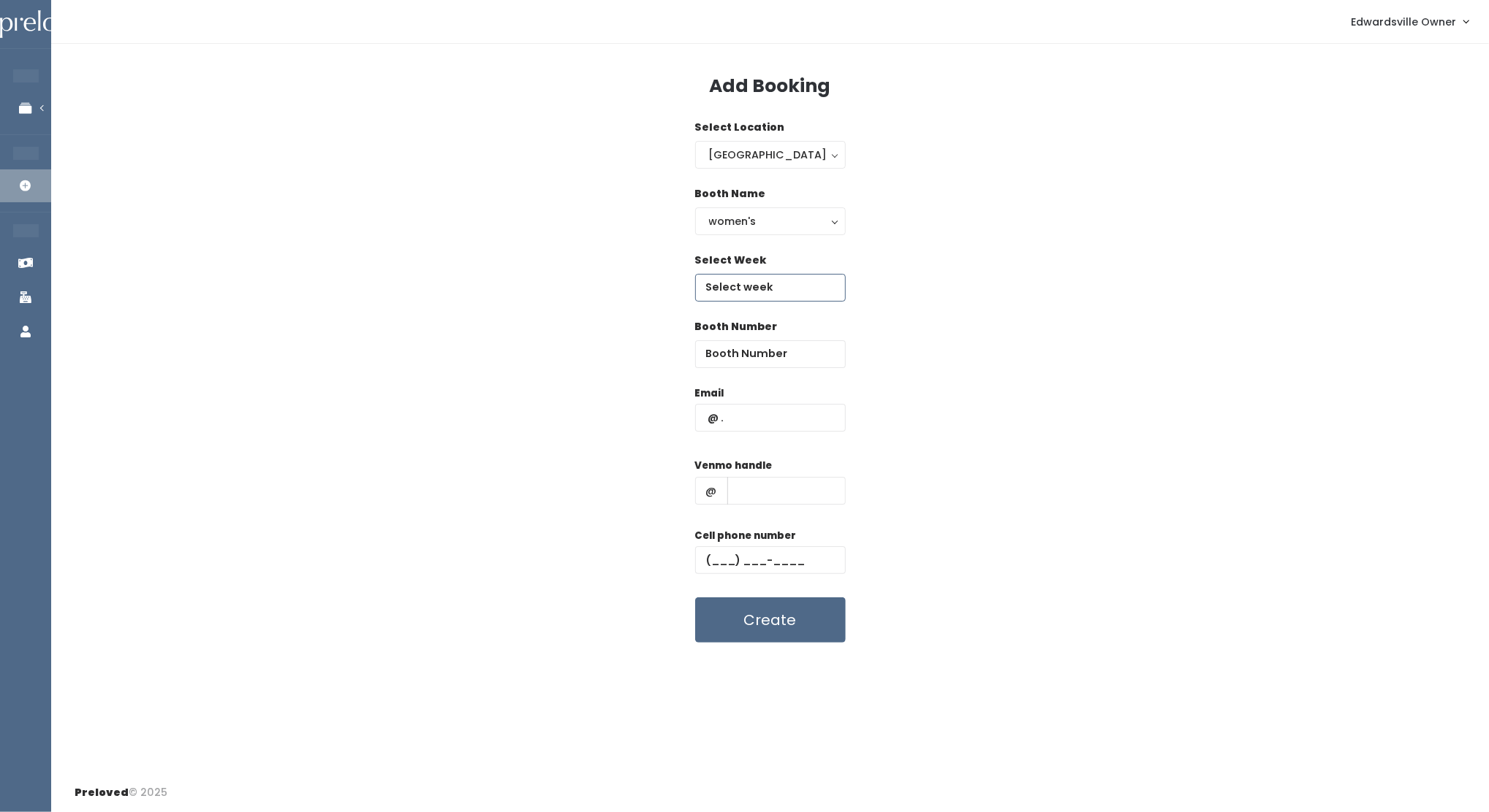
click at [756, 285] on input "text" at bounding box center [771, 287] width 151 height 28
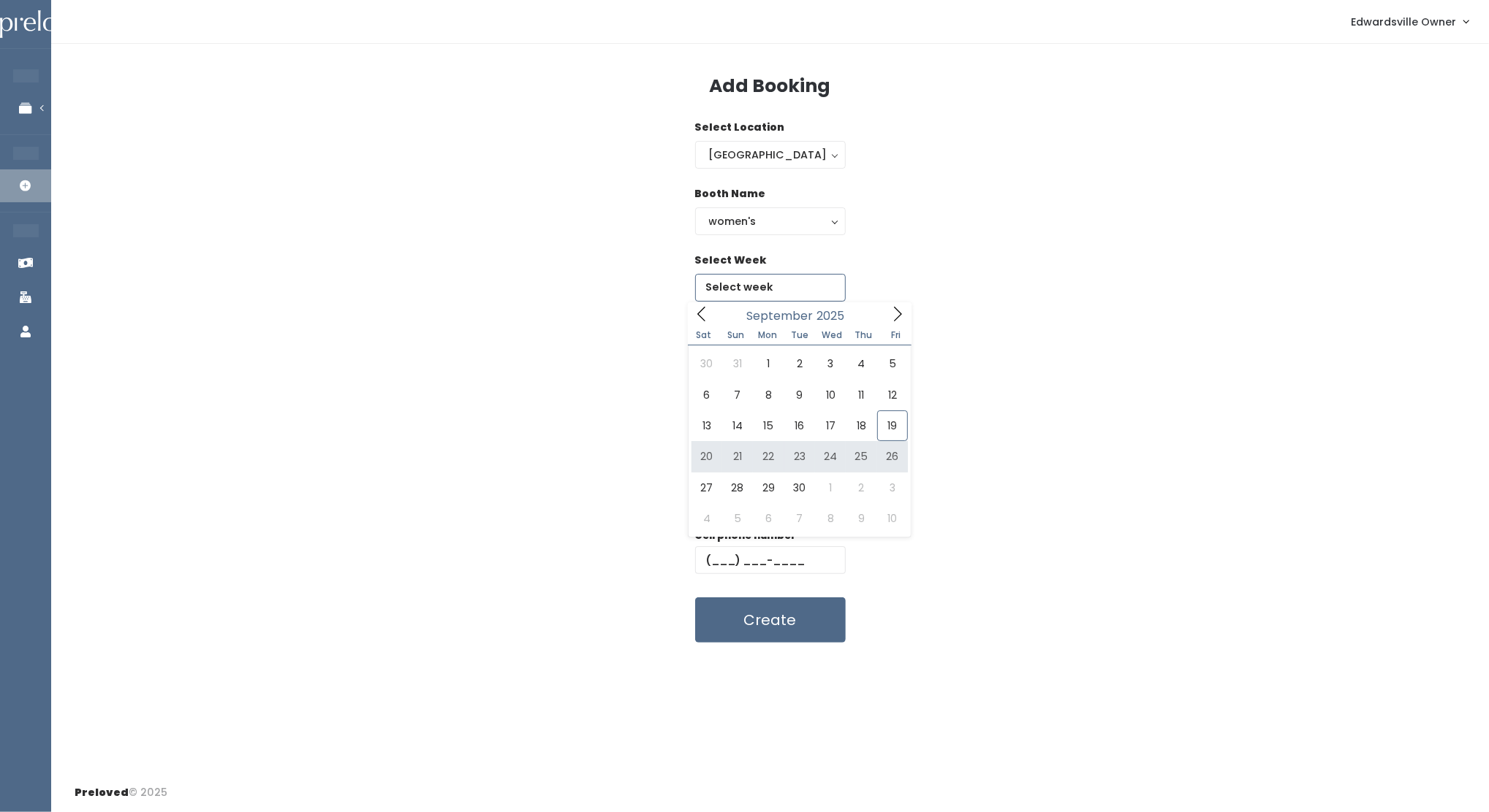
type input "September 20 to September 26"
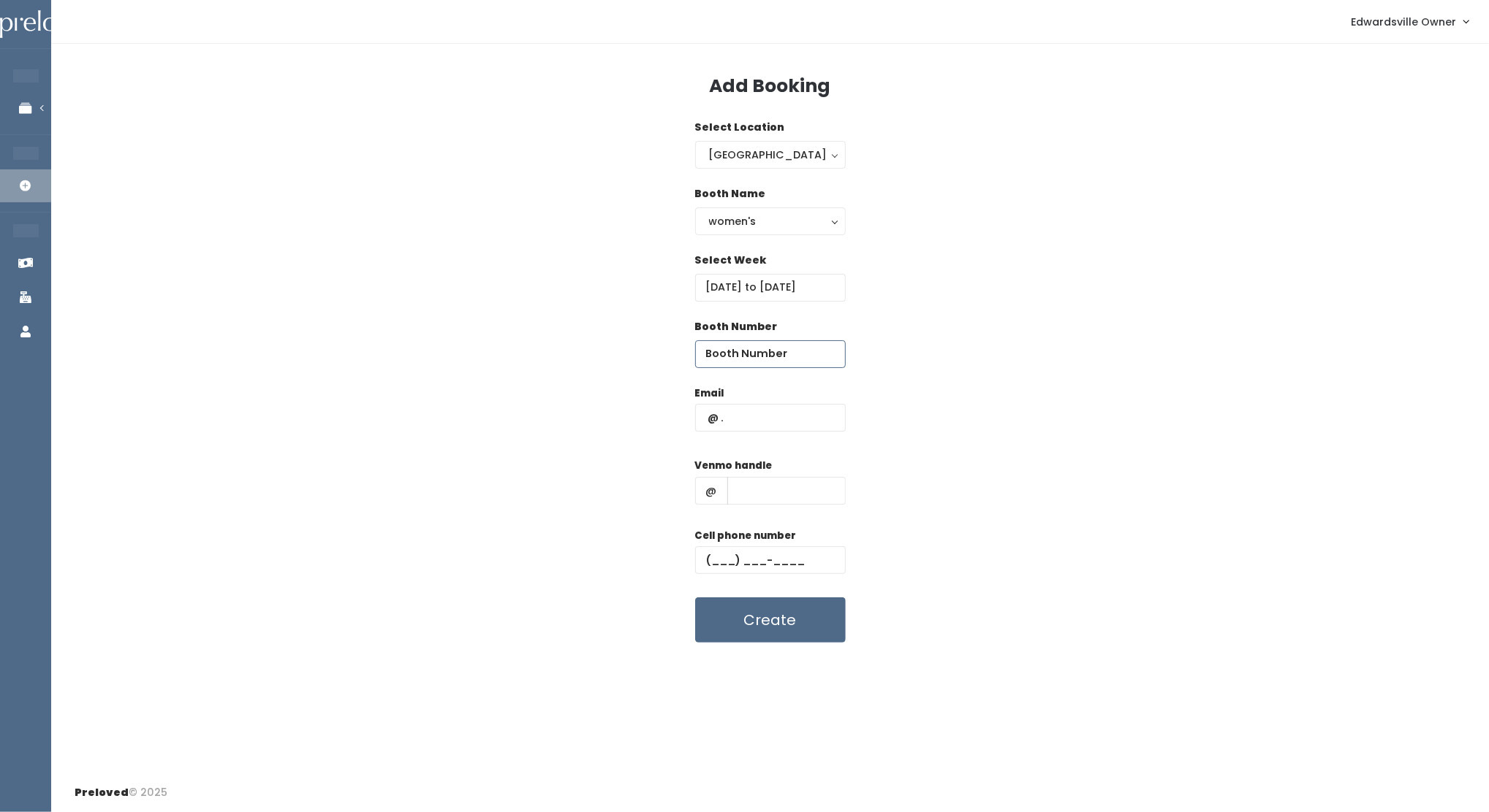
click at [758, 355] on input "number" at bounding box center [771, 354] width 151 height 28
type input "29"
click at [754, 416] on input "text" at bounding box center [771, 418] width 151 height 28
type input "gretchenh30@gmail.com"
type input "Gretchen-Hendricks-2"
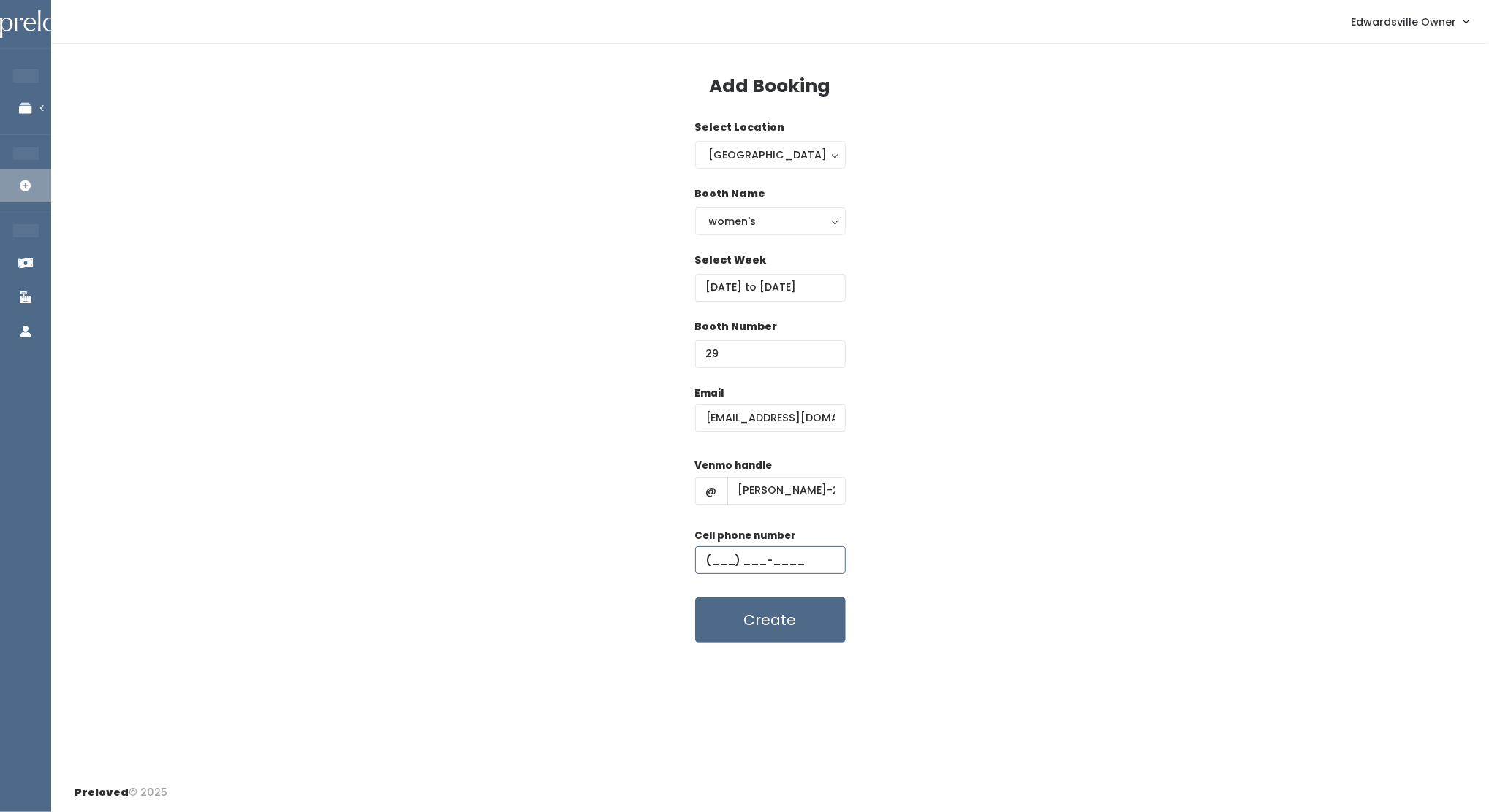
type input "[PHONE_NUMBER]"
click at [771, 632] on button "Create" at bounding box center [771, 620] width 151 height 45
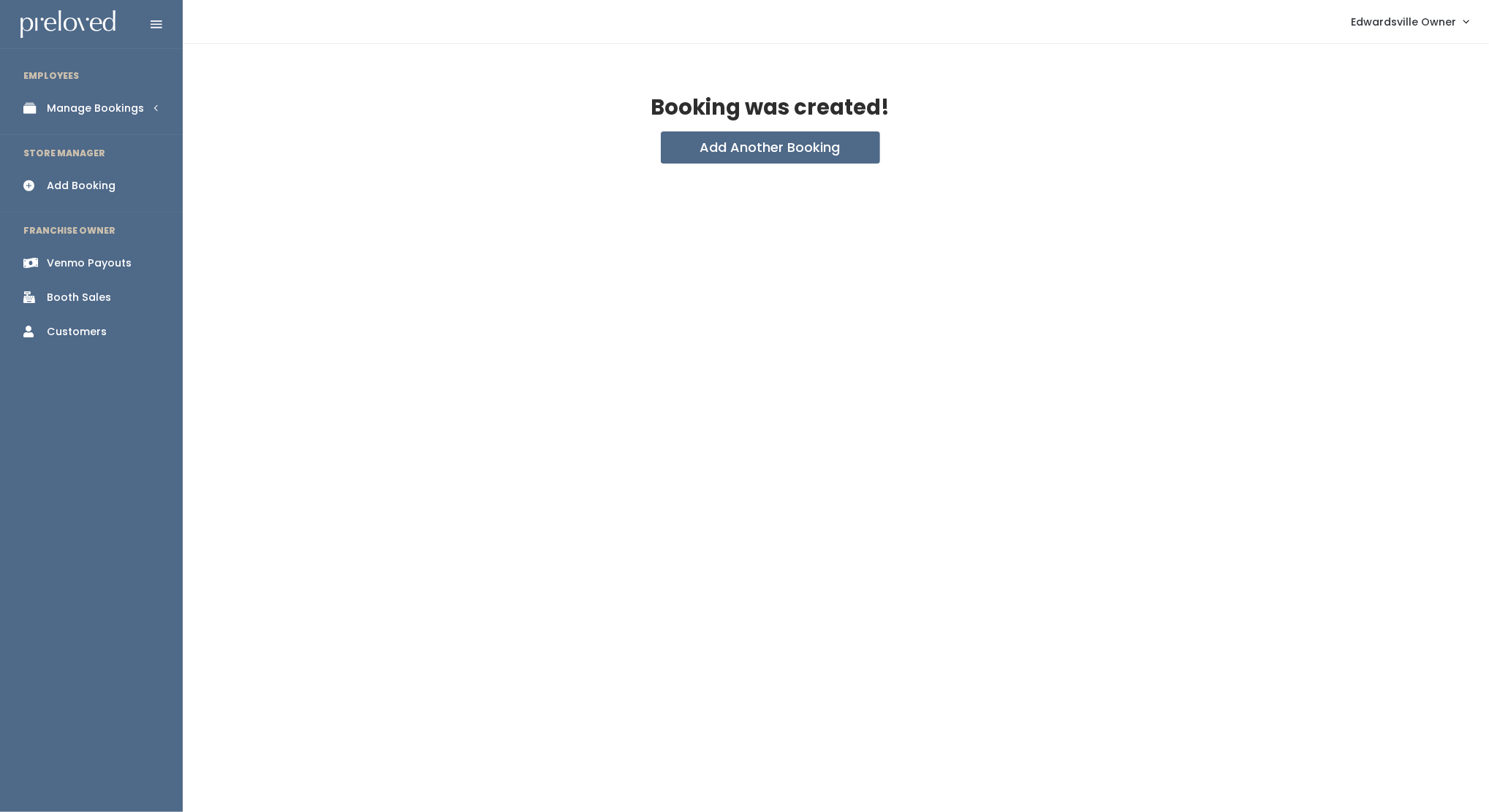
click at [78, 115] on div "Manage Bookings" at bounding box center [95, 108] width 97 height 15
click at [86, 144] on div "Booths by Week" at bounding box center [89, 147] width 86 height 15
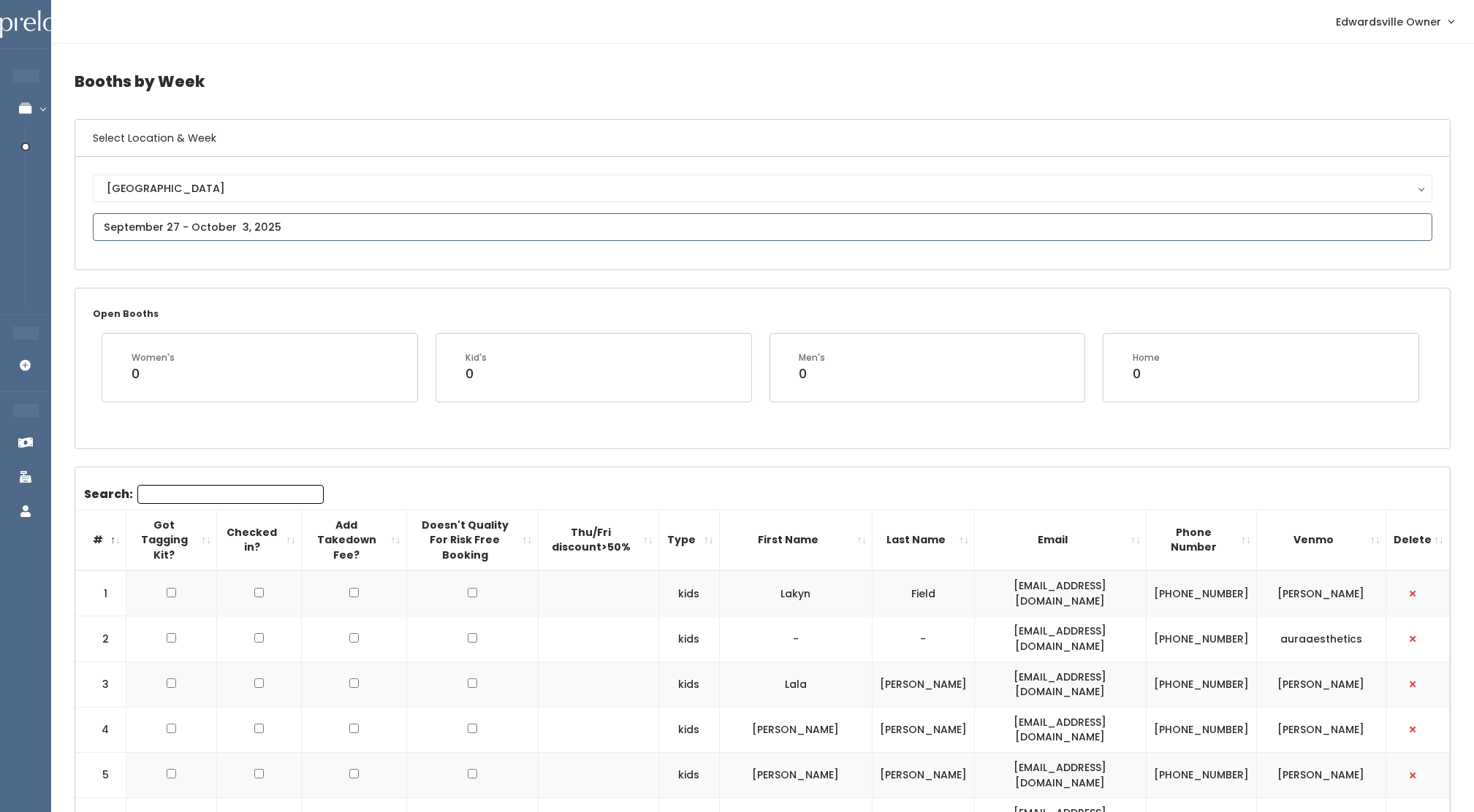
click at [157, 233] on input "text" at bounding box center [763, 227] width 1340 height 28
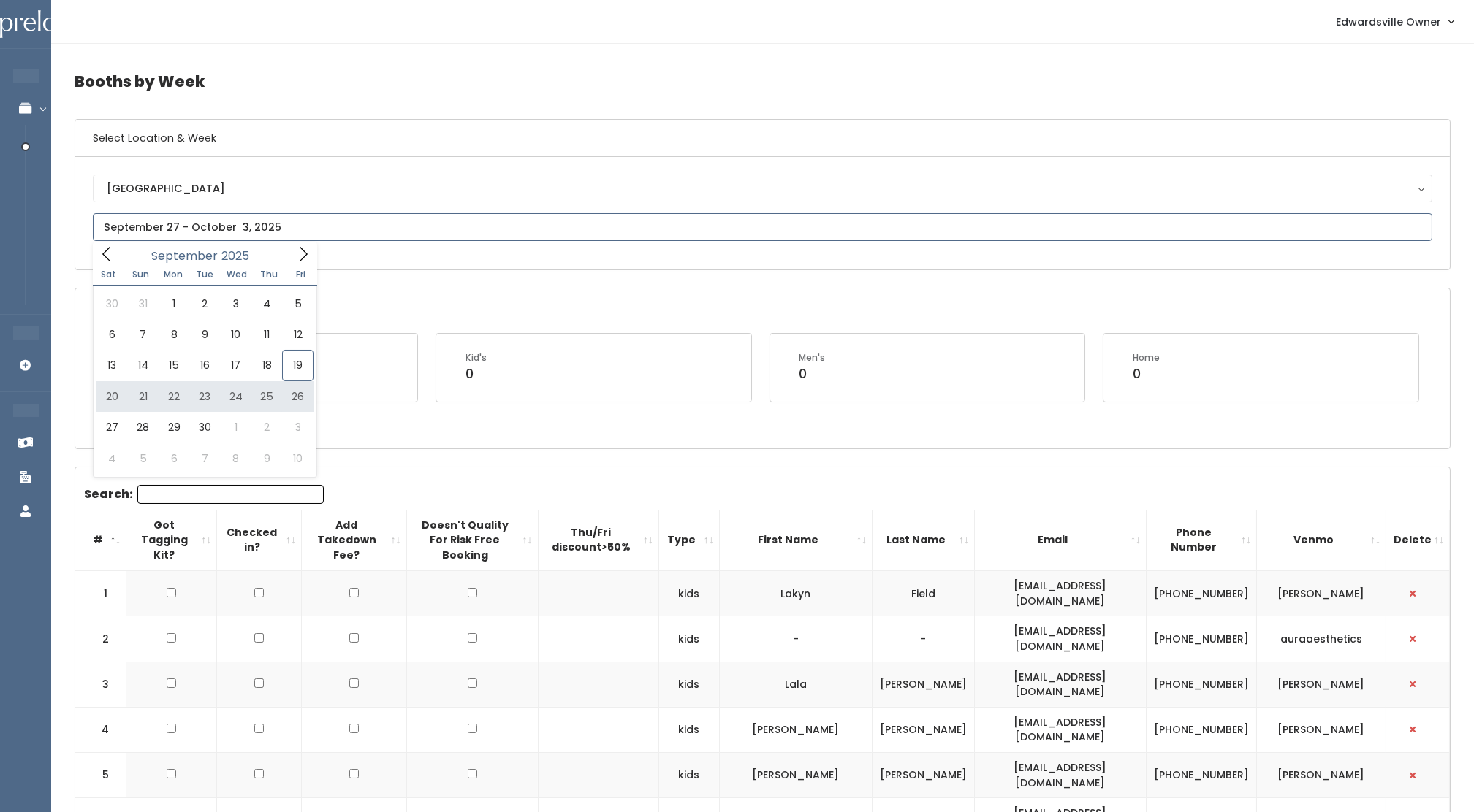
type input "September 20 to September 26"
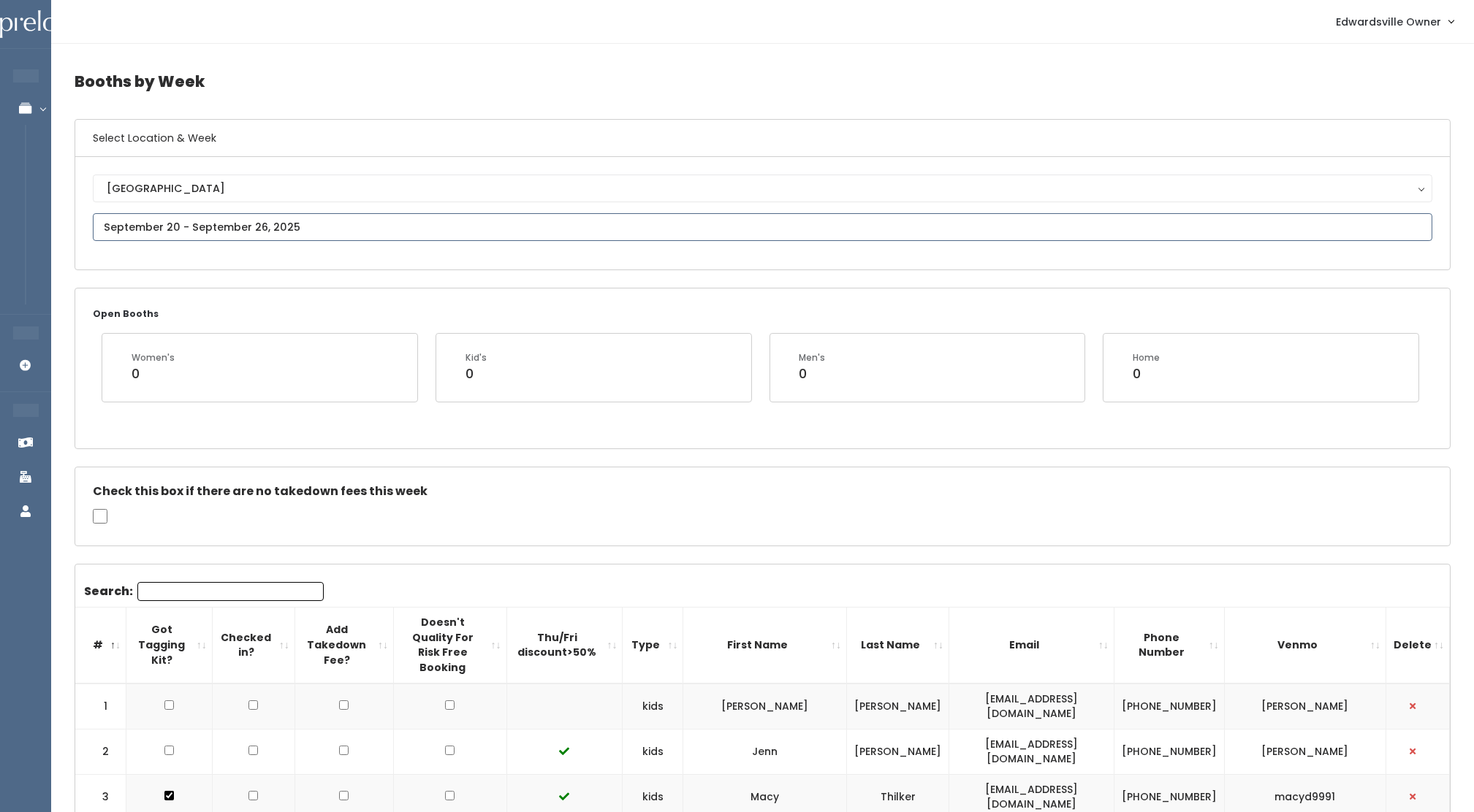
click at [322, 233] on input "text" at bounding box center [763, 227] width 1340 height 28
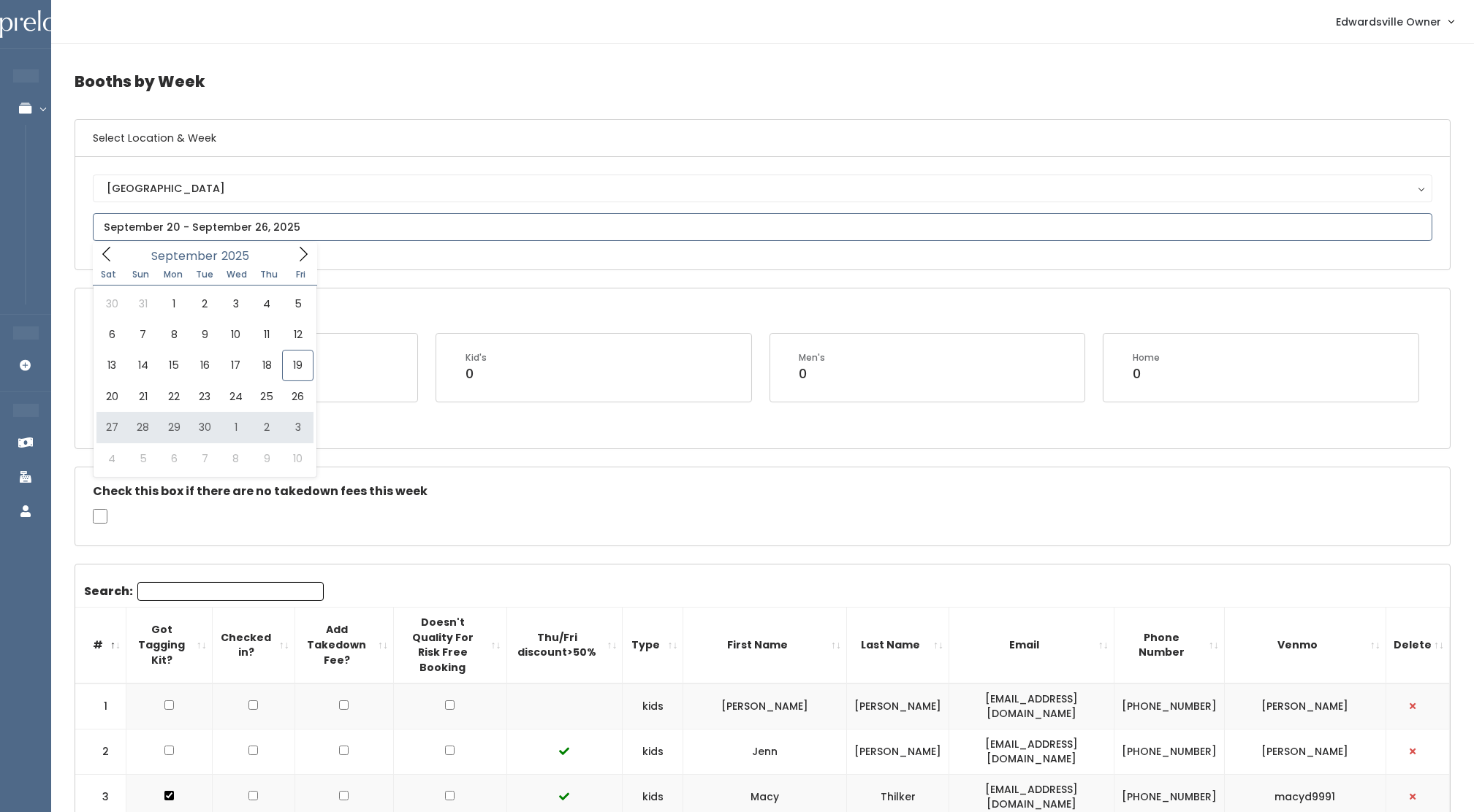
type input "September 27 to October 3"
